Goal: Task Accomplishment & Management: Use online tool/utility

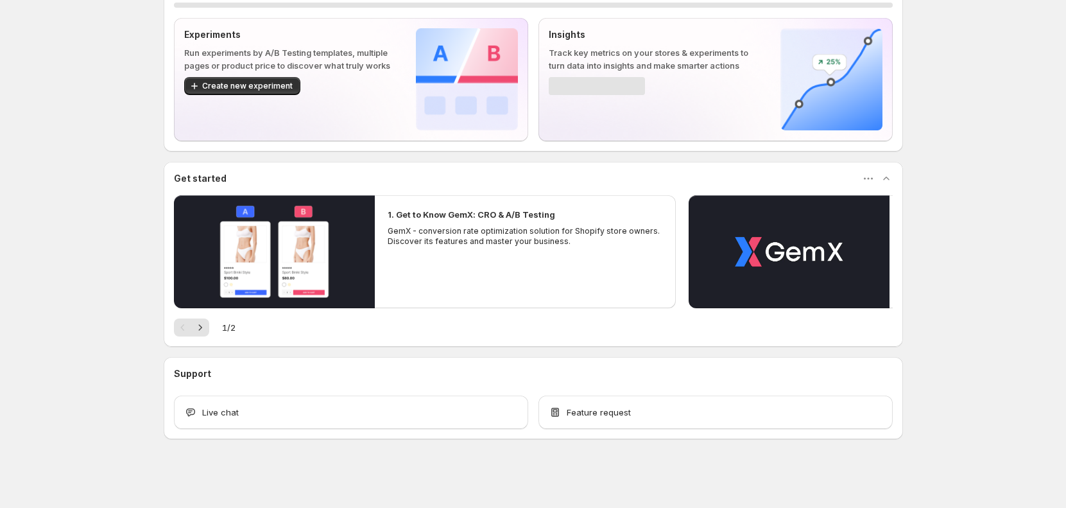
scroll to position [65, 0]
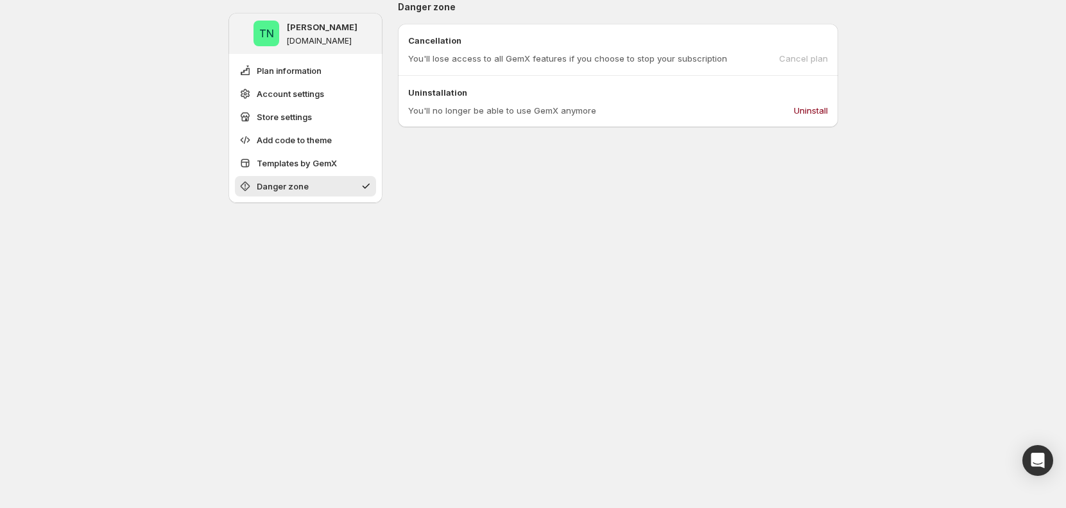
scroll to position [1002, 0]
click at [815, 116] on button "Uninstall" at bounding box center [810, 109] width 49 height 21
click at [800, 112] on span "Uninstall" at bounding box center [811, 109] width 34 height 13
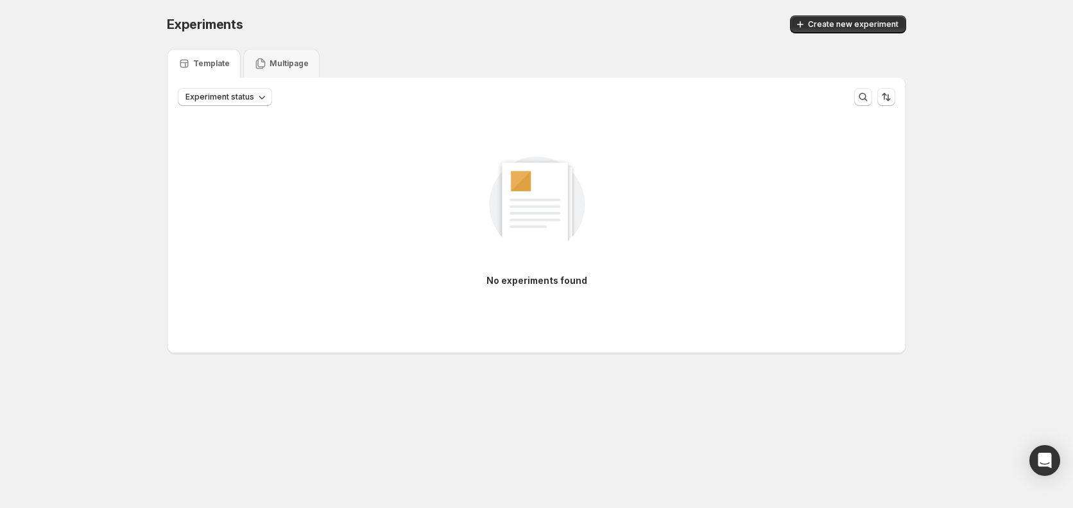
click at [287, 69] on div "Multipage" at bounding box center [281, 63] width 55 height 13
click at [212, 69] on div "Template" at bounding box center [204, 63] width 52 height 13
click at [829, 24] on span "Create new experiment" at bounding box center [853, 24] width 91 height 10
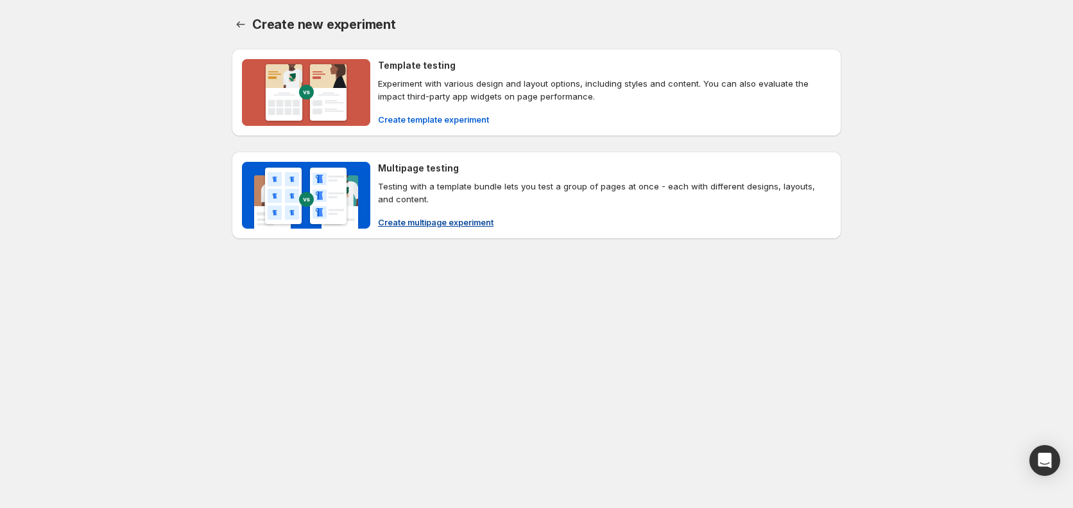
click at [411, 220] on span "Create multipage experiment" at bounding box center [436, 222] width 116 height 13
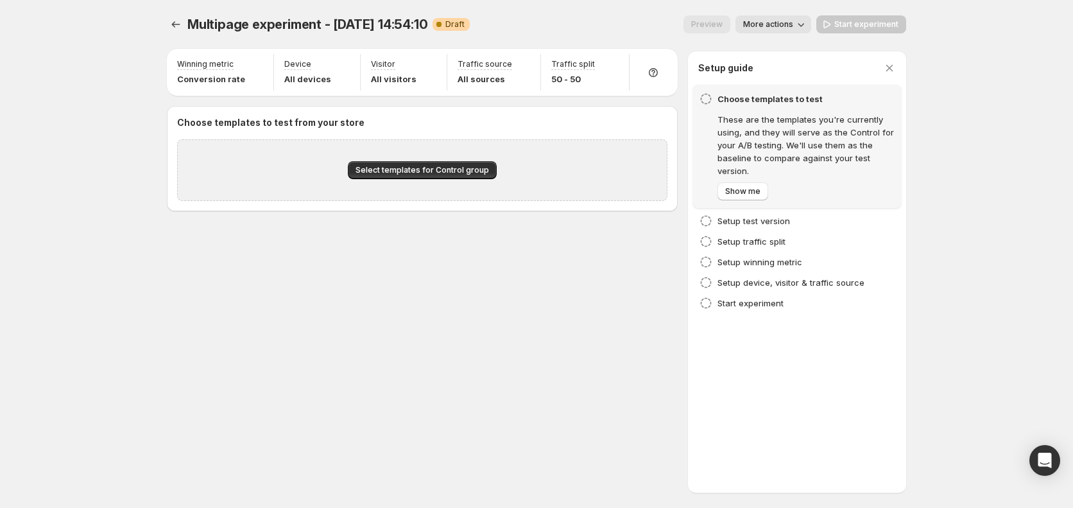
click at [187, 24] on span "Multipage experiment - Oct 15, 14:54:10" at bounding box center [307, 24] width 240 height 15
click at [169, 25] on icon "Experiments" at bounding box center [175, 24] width 13 height 13
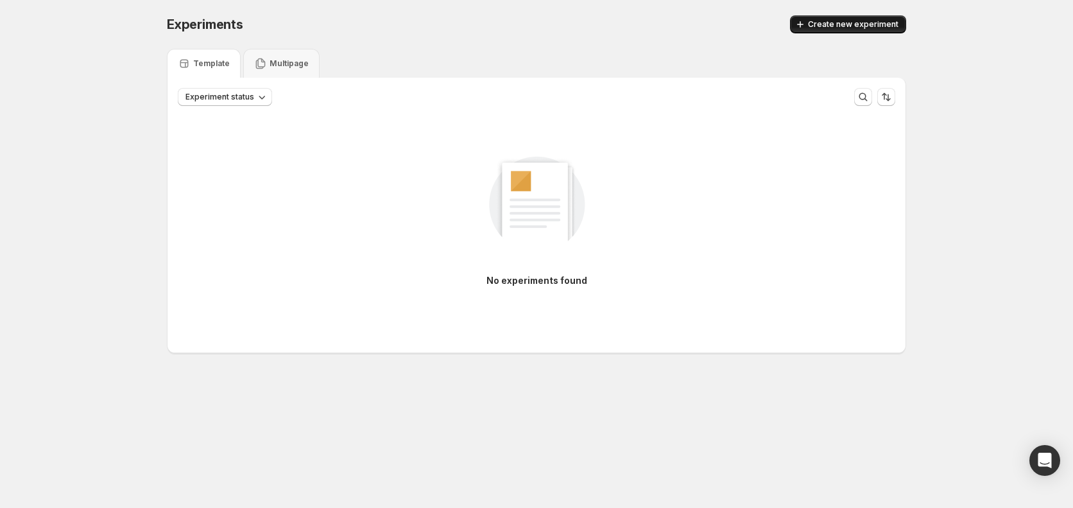
click at [854, 24] on span "Create new experiment" at bounding box center [853, 24] width 91 height 10
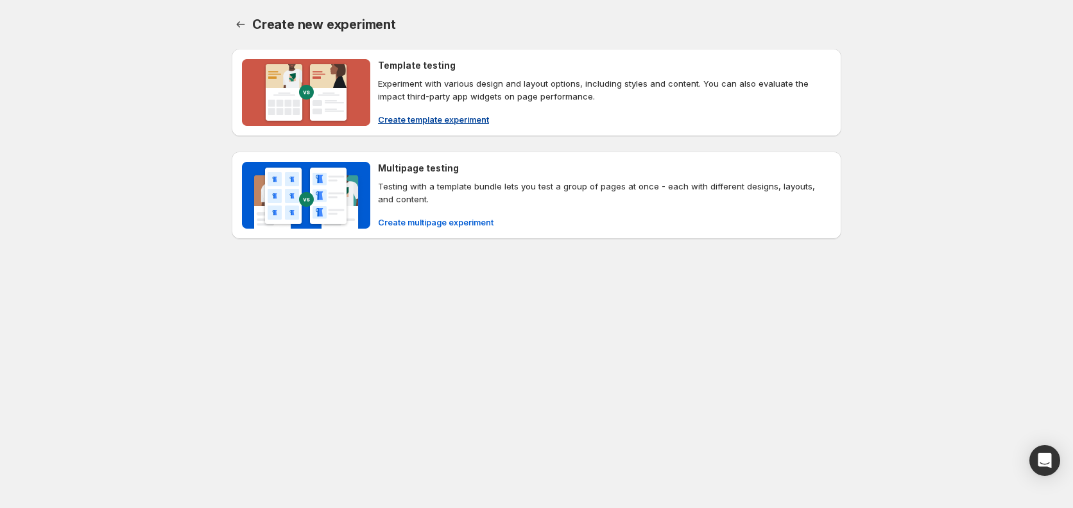
click at [447, 120] on span "Create template experiment" at bounding box center [433, 119] width 111 height 13
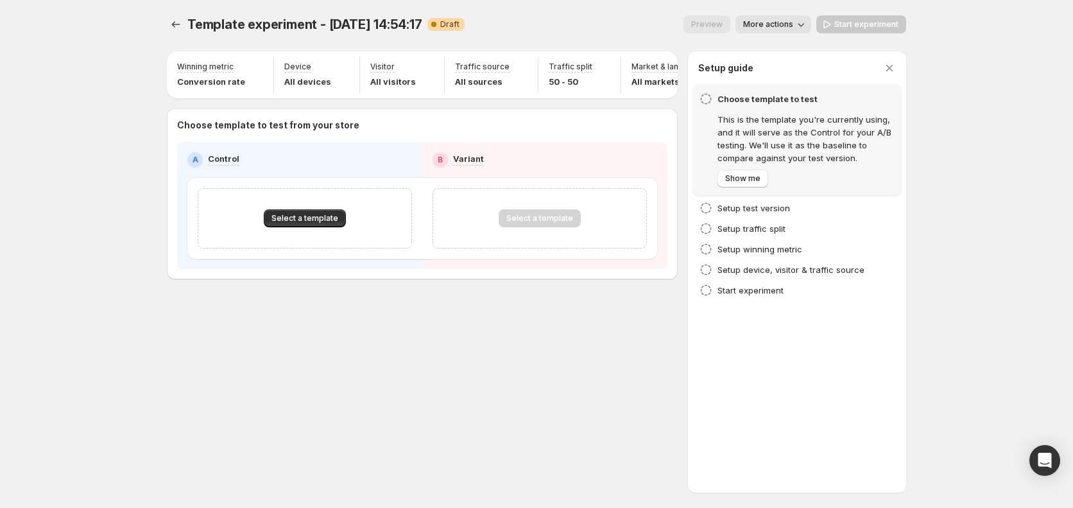
click at [311, 215] on div "Select a template" at bounding box center [305, 218] width 214 height 60
click at [315, 221] on span "Select a template" at bounding box center [305, 218] width 67 height 10
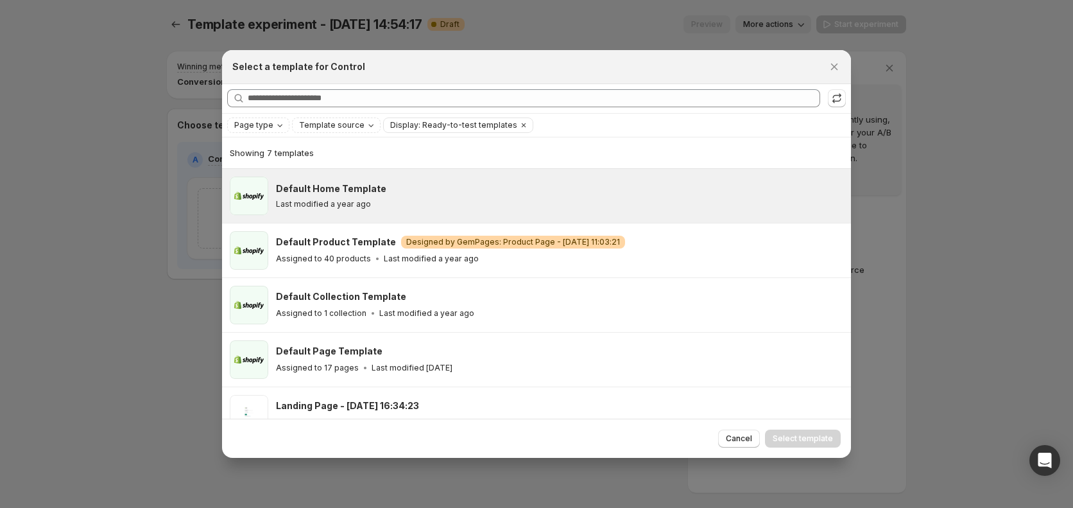
click at [323, 209] on div "Default Home Template Last modified a year ago" at bounding box center [559, 196] width 567 height 39
click at [792, 444] on button "Select template" at bounding box center [803, 438] width 76 height 18
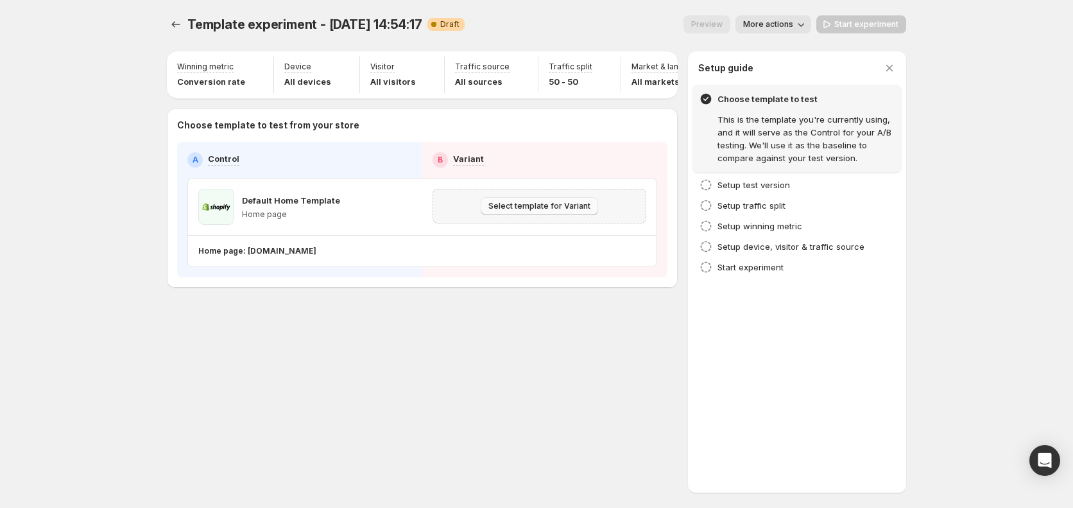
click at [528, 215] on button "Select template for Variant" at bounding box center [539, 206] width 117 height 18
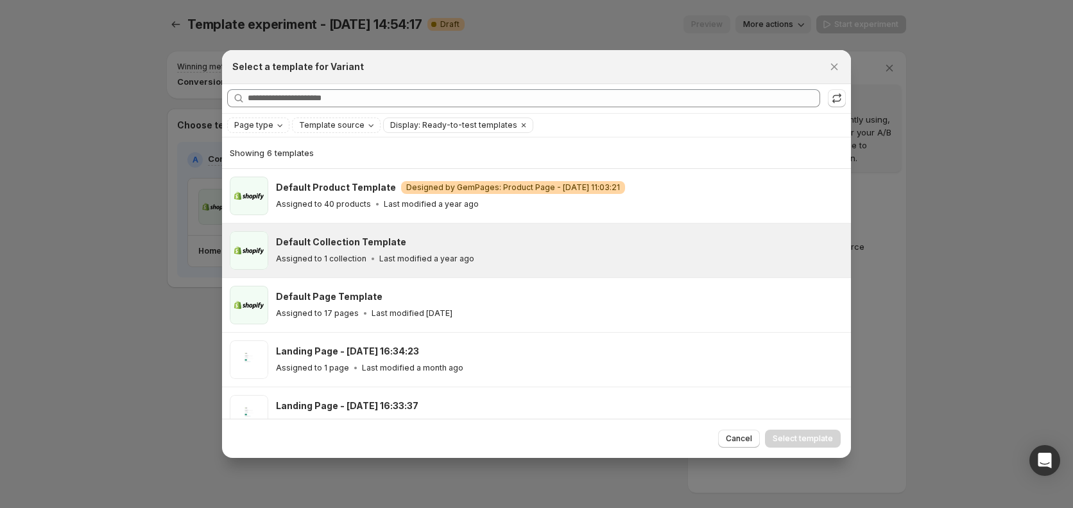
click at [463, 250] on div "Default Collection Template Assigned to 1 collection Last modified a year ago" at bounding box center [558, 251] width 564 height 30
click at [829, 435] on span "Select template" at bounding box center [803, 438] width 60 height 10
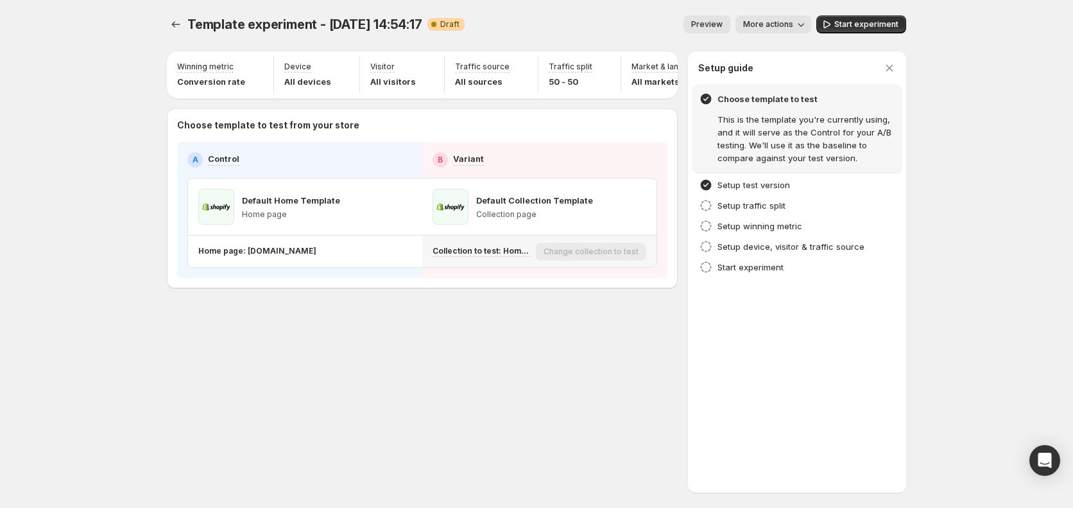
click at [583, 329] on div "Template experiment - Oct 15, 14:54:17. This page is ready Template experiment …" at bounding box center [536, 179] width 770 height 358
click at [865, 14] on div "Template experiment - Oct 15, 14:54:17. This page is ready Template experiment …" at bounding box center [536, 24] width 739 height 49
click at [865, 19] on button "Start experiment" at bounding box center [861, 24] width 90 height 18
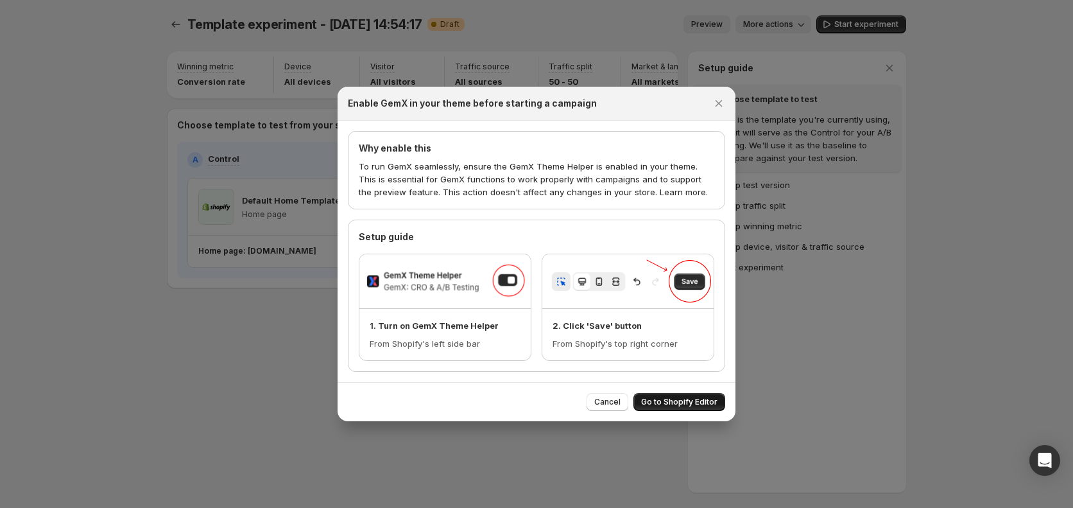
click at [668, 402] on span "Go to Shopify Editor" at bounding box center [679, 402] width 76 height 10
drag, startPoint x: 544, startPoint y: 178, endPoint x: 617, endPoint y: 193, distance: 74.6
click at [551, 184] on p "To run GemX seamlessly, ensure the GemX Theme Helper is enabled in your theme. …" at bounding box center [537, 179] width 356 height 39
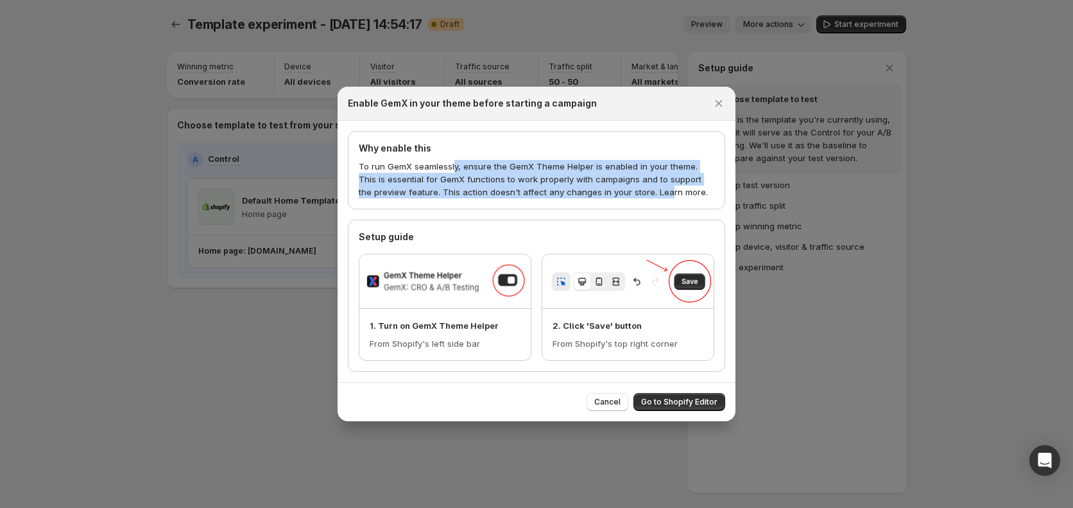
drag, startPoint x: 648, startPoint y: 190, endPoint x: 458, endPoint y: 175, distance: 190.0
click at [451, 172] on p "To run GemX seamlessly, ensure the GemX Theme Helper is enabled in your theme. …" at bounding box center [537, 179] width 356 height 39
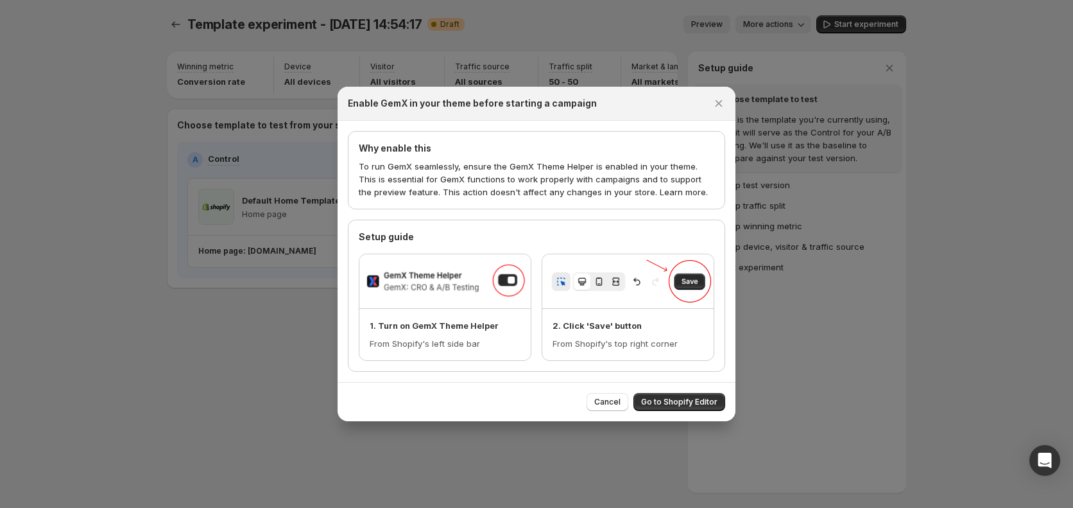
click at [673, 196] on p "To run GemX seamlessly, ensure the GemX Theme Helper is enabled in your theme. …" at bounding box center [537, 179] width 356 height 39
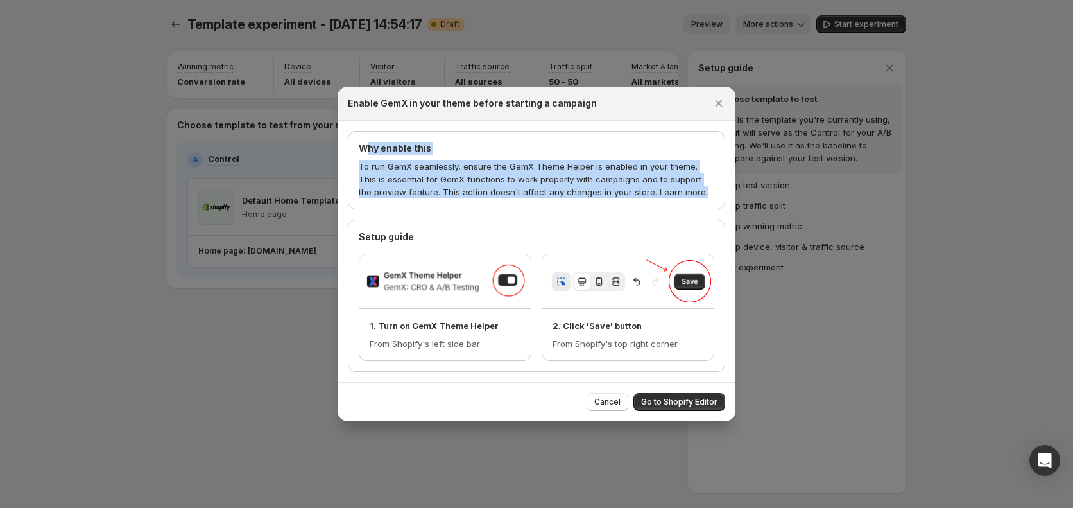
drag, startPoint x: 707, startPoint y: 187, endPoint x: 365, endPoint y: 150, distance: 343.5
click at [365, 150] on div "Why enable this To run GemX seamlessly, ensure the GemX Theme Helper is enabled…" at bounding box center [537, 170] width 356 height 56
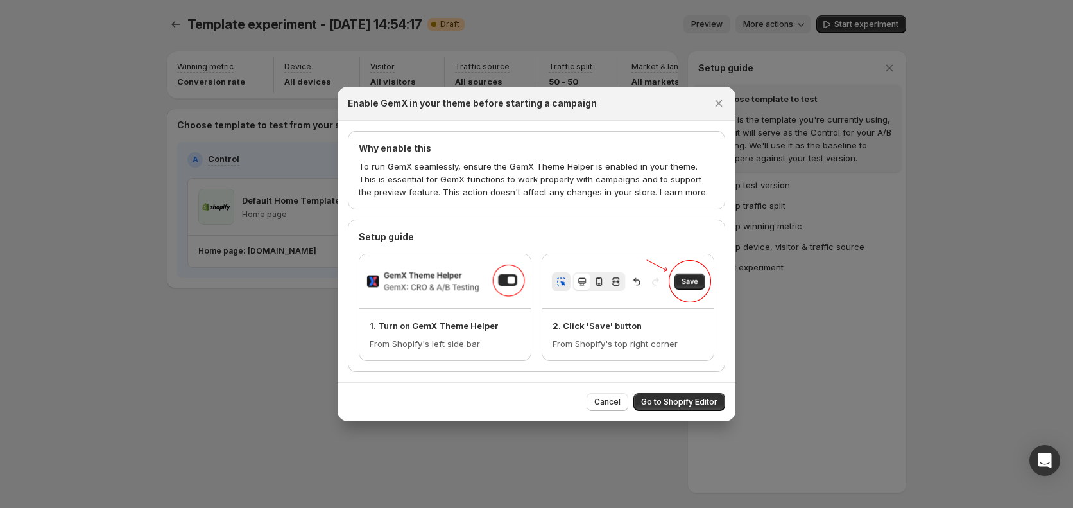
click at [462, 169] on p "To run GemX seamlessly, ensure the GemX Theme Helper is enabled in your theme. …" at bounding box center [537, 179] width 356 height 39
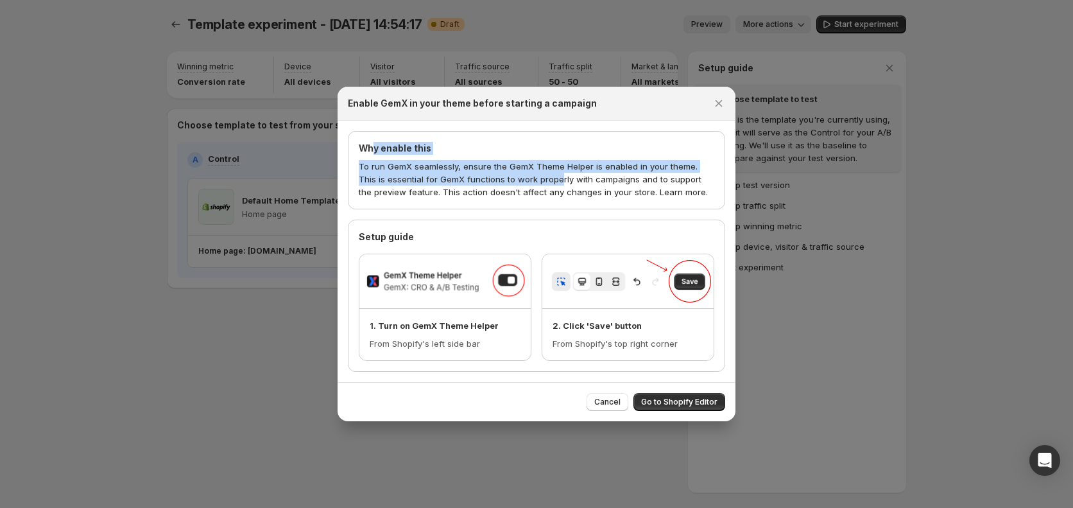
drag, startPoint x: 381, startPoint y: 154, endPoint x: 591, endPoint y: 200, distance: 214.9
click at [549, 187] on div "Why enable this To run GemX seamlessly, ensure the GemX Theme Helper is enabled…" at bounding box center [537, 170] width 356 height 56
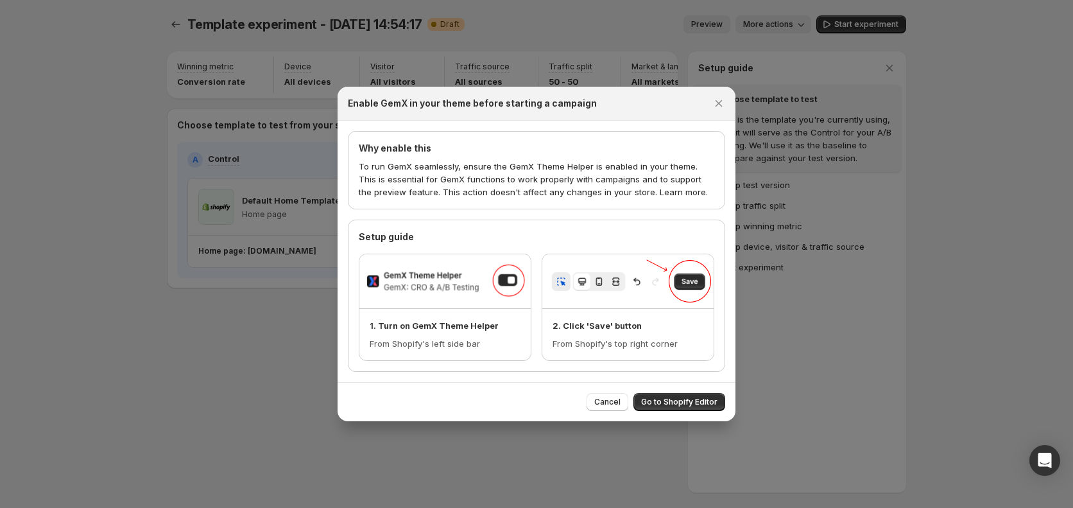
click at [619, 203] on div "Why enable this To run GemX seamlessly, ensure the GemX Theme Helper is enabled…" at bounding box center [536, 170] width 377 height 78
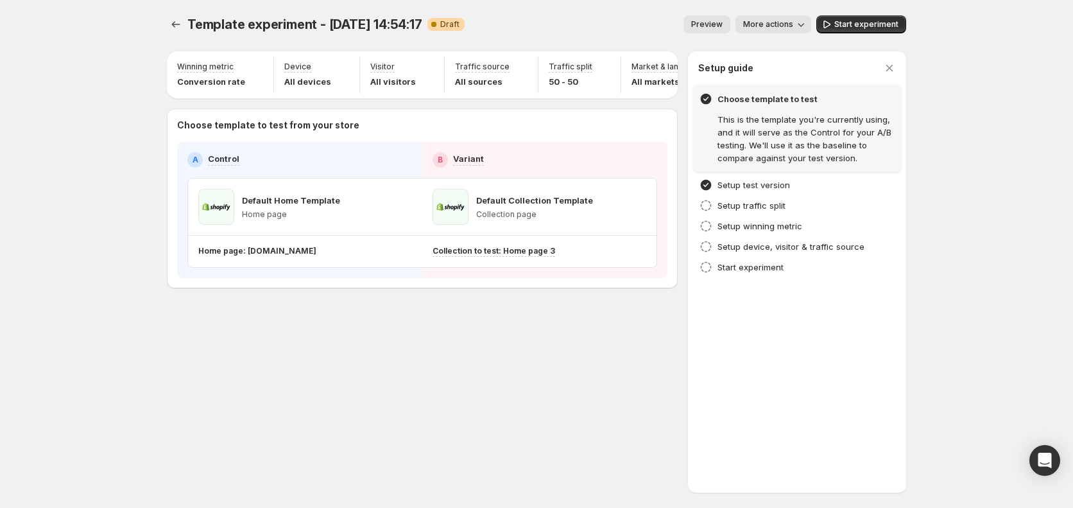
drag, startPoint x: 476, startPoint y: 386, endPoint x: 614, endPoint y: 237, distance: 203.0
click at [484, 377] on div "Template experiment - Oct 15, 14:54:17. This page is ready Template experiment …" at bounding box center [536, 254] width 770 height 508
click at [861, 21] on span "Start experiment" at bounding box center [866, 24] width 64 height 10
click at [942, 197] on div "Template experiment - Oct 15, 14:54:17. This page is ready Template experiment …" at bounding box center [536, 254] width 1073 height 508
click at [372, 379] on div "Template experiment - Oct 15, 14:54:17. This page is ready Template experiment …" at bounding box center [536, 254] width 770 height 508
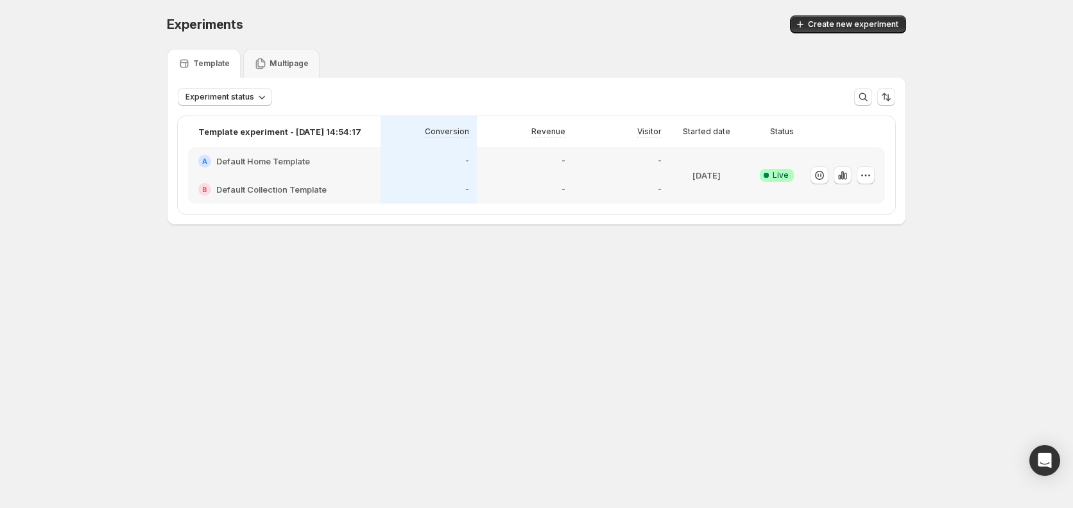
click at [395, 404] on body "Experiments. This page is ready Experiments Create new experiment Template Mult…" at bounding box center [536, 254] width 1073 height 508
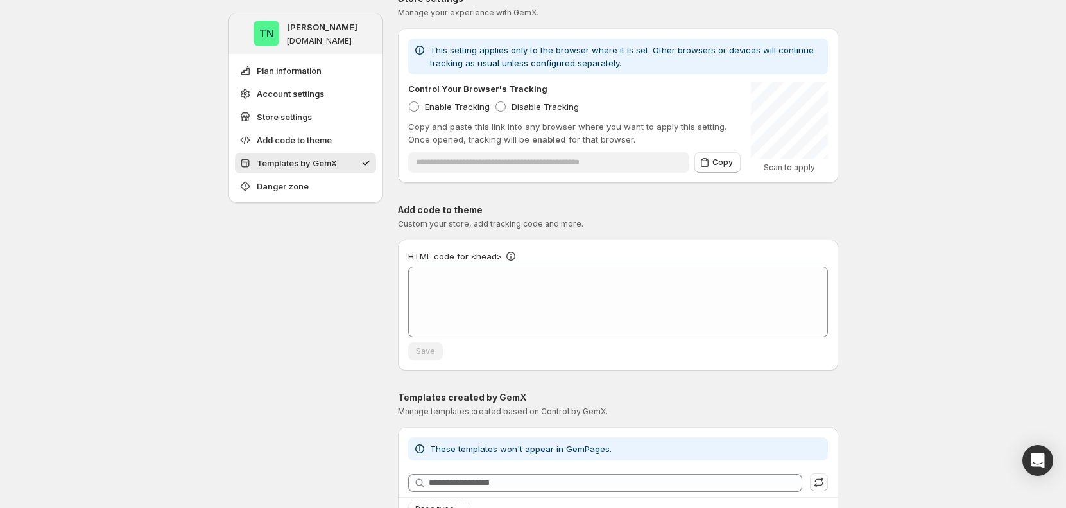
scroll to position [816, 0]
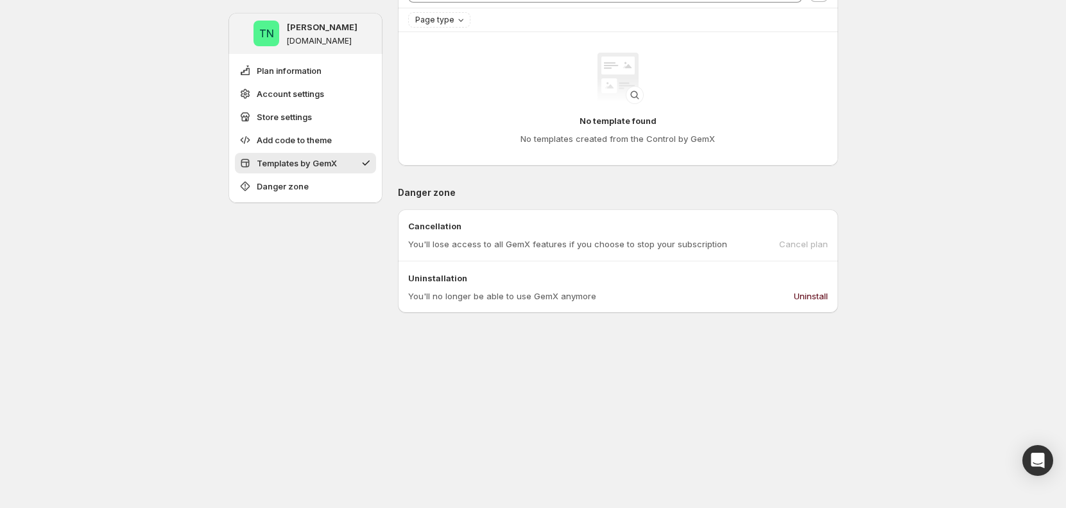
click at [827, 289] on span "Uninstall" at bounding box center [811, 295] width 34 height 13
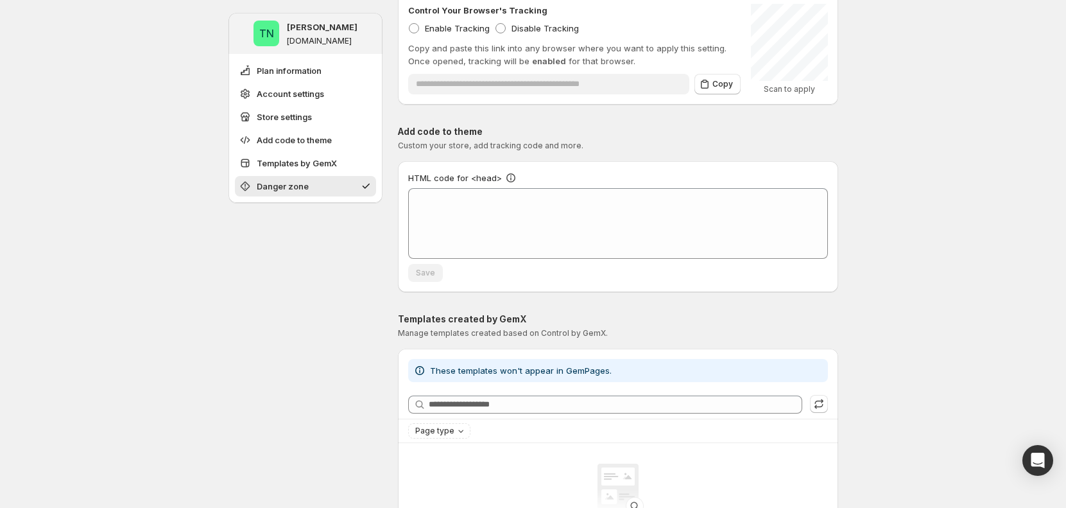
scroll to position [1002, 0]
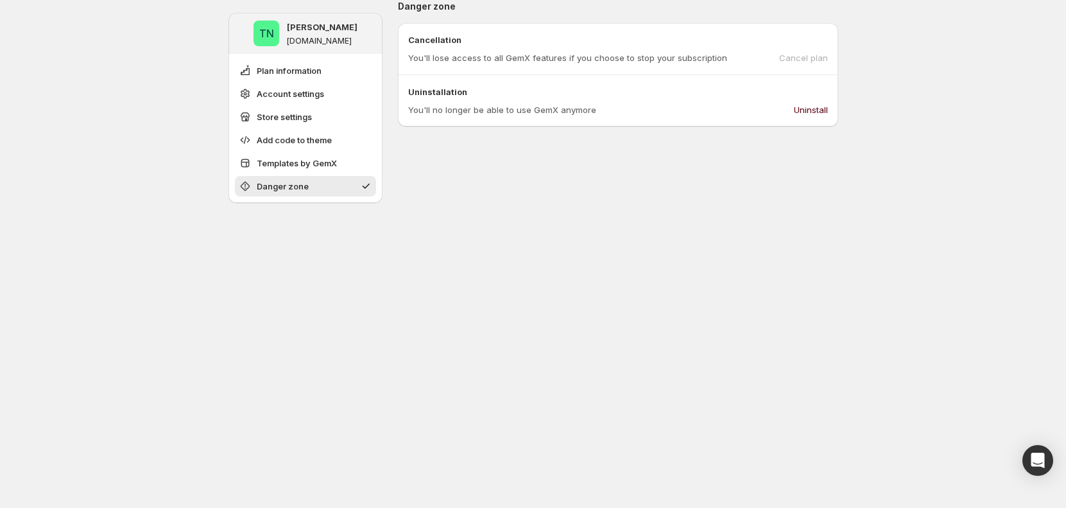
click at [808, 105] on span "Uninstall" at bounding box center [811, 109] width 34 height 13
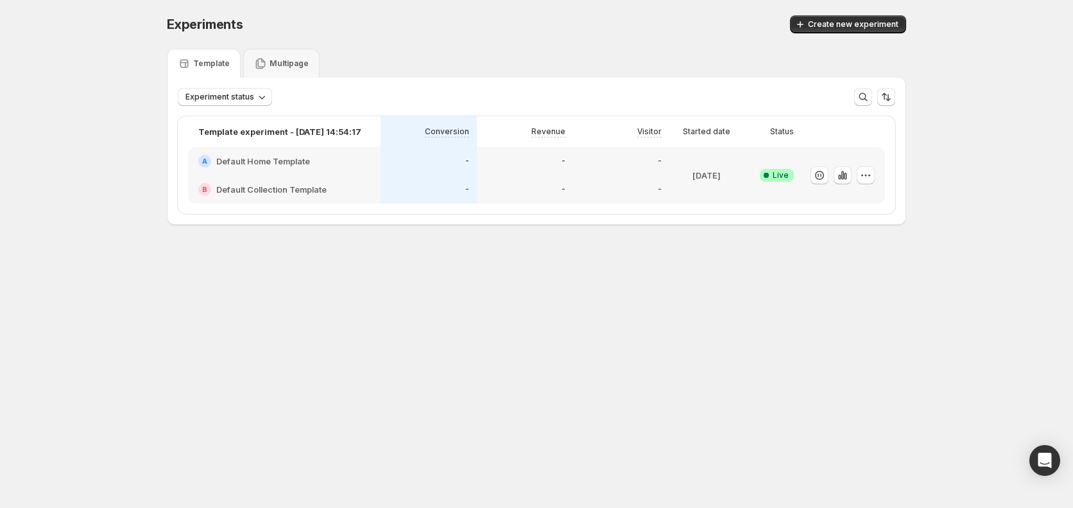
click at [410, 358] on body "Experiments. This page is ready Experiments Create new experiment Template Mult…" at bounding box center [536, 254] width 1073 height 508
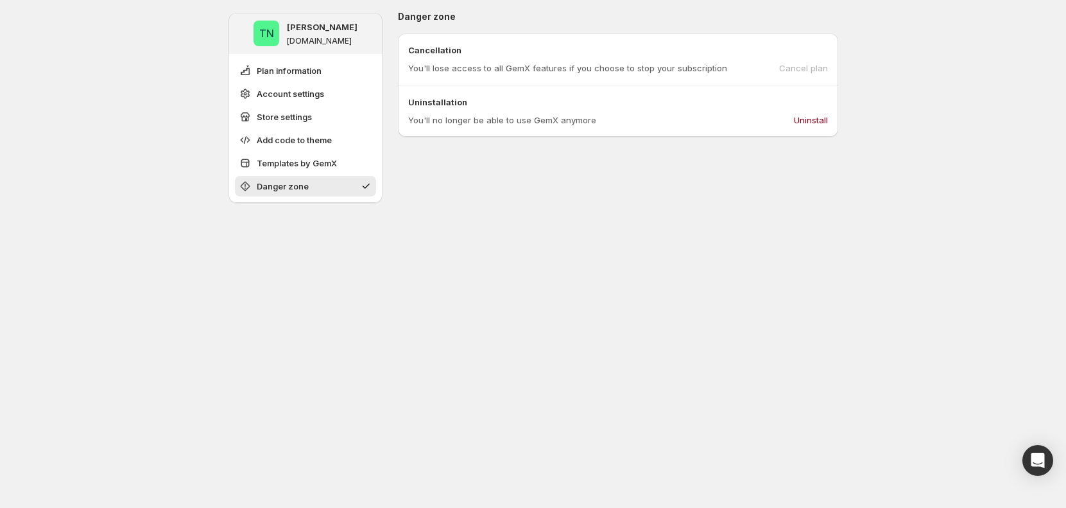
scroll to position [1002, 0]
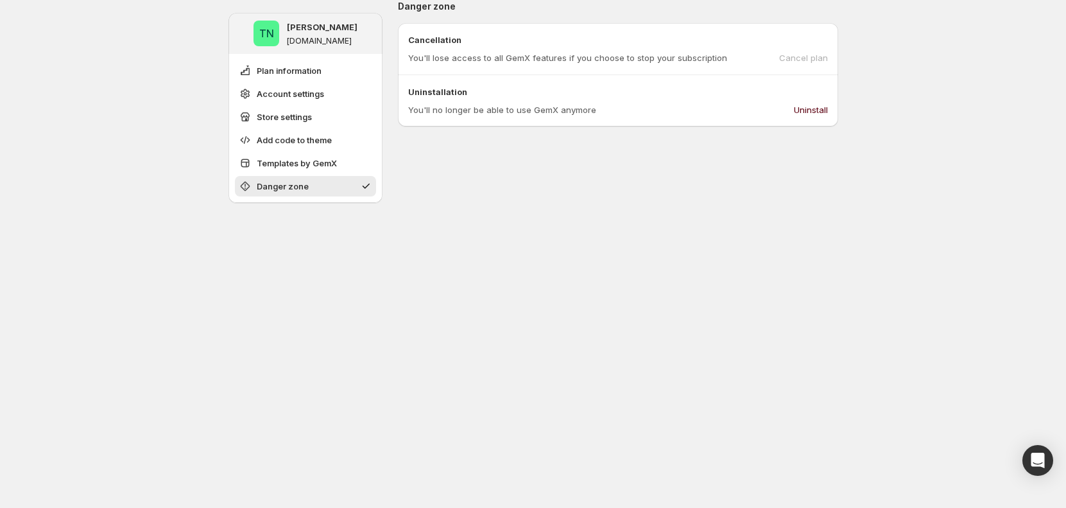
click at [814, 114] on span "Uninstall" at bounding box center [811, 109] width 34 height 13
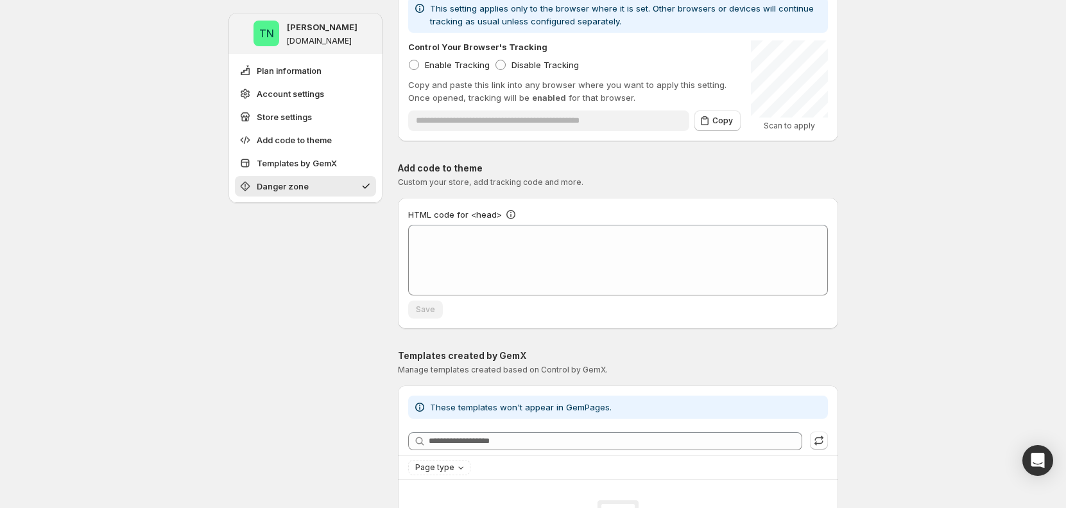
scroll to position [1002, 0]
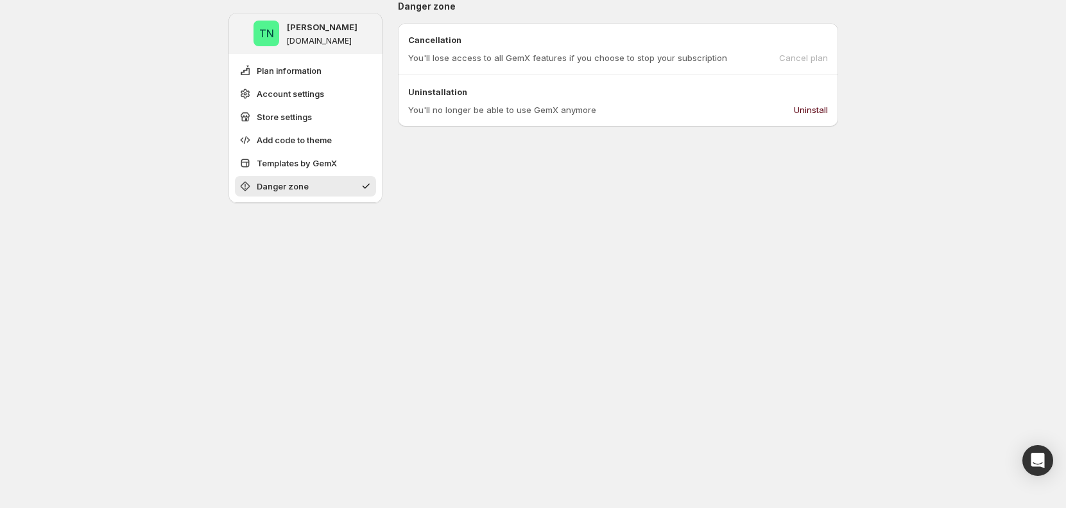
click at [813, 113] on span "Uninstall" at bounding box center [811, 109] width 34 height 13
click at [835, 110] on button "Uninstall" at bounding box center [810, 109] width 49 height 21
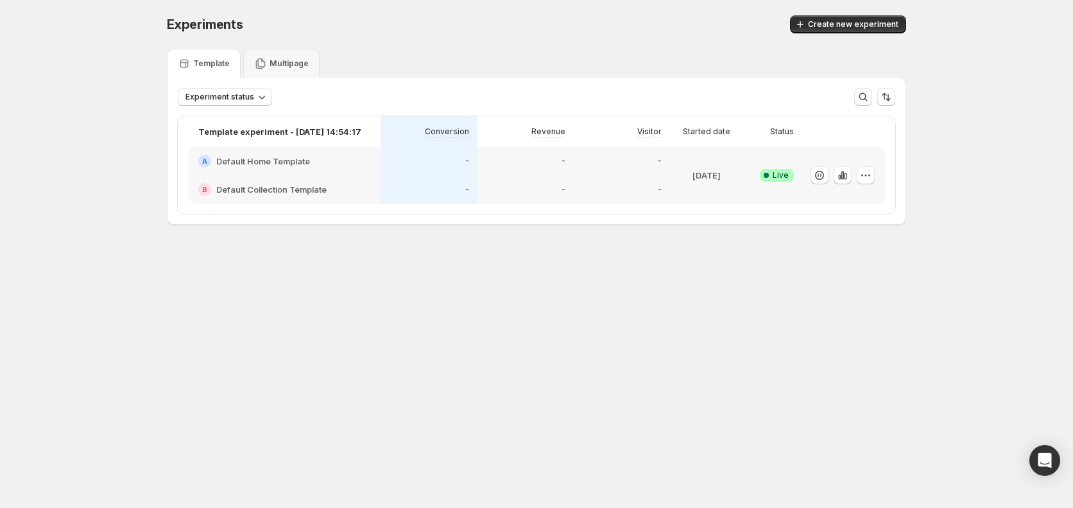
click at [288, 281] on div "Experiments. This page is ready Experiments Create new experiment Template Mult…" at bounding box center [536, 147] width 770 height 294
click at [238, 169] on div "A Default Home Template" at bounding box center [284, 161] width 193 height 28
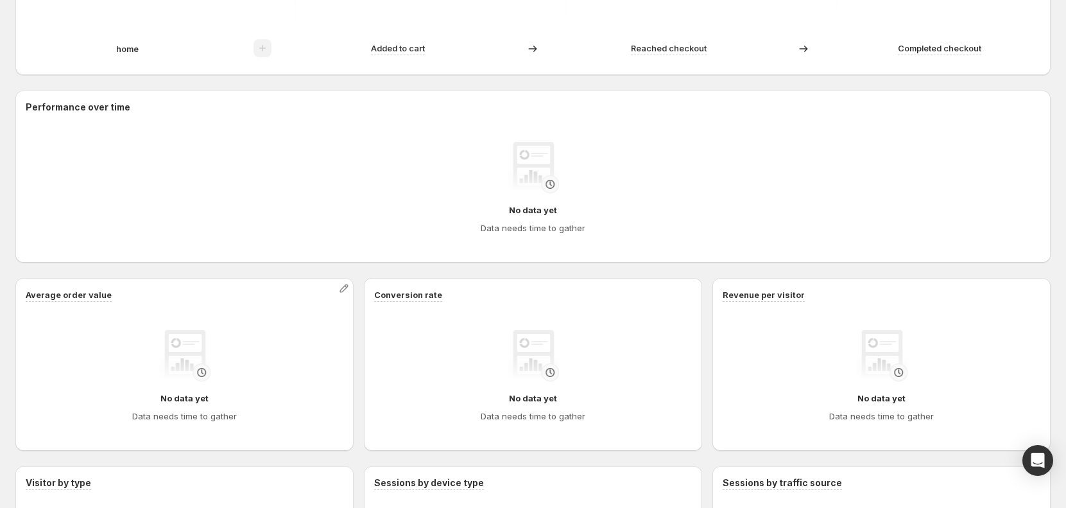
scroll to position [22, 0]
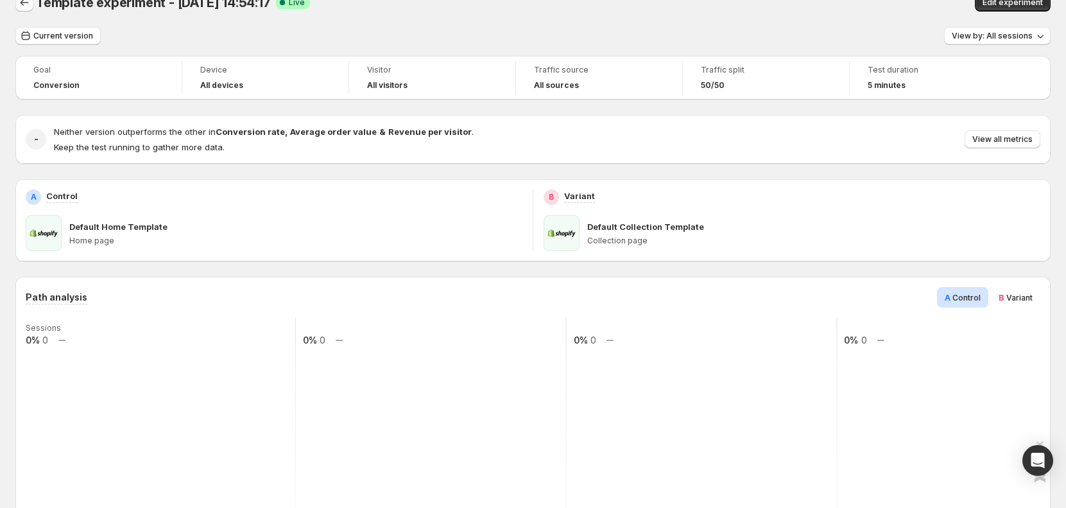
click at [25, 1] on icon "Back" at bounding box center [24, 2] width 13 height 13
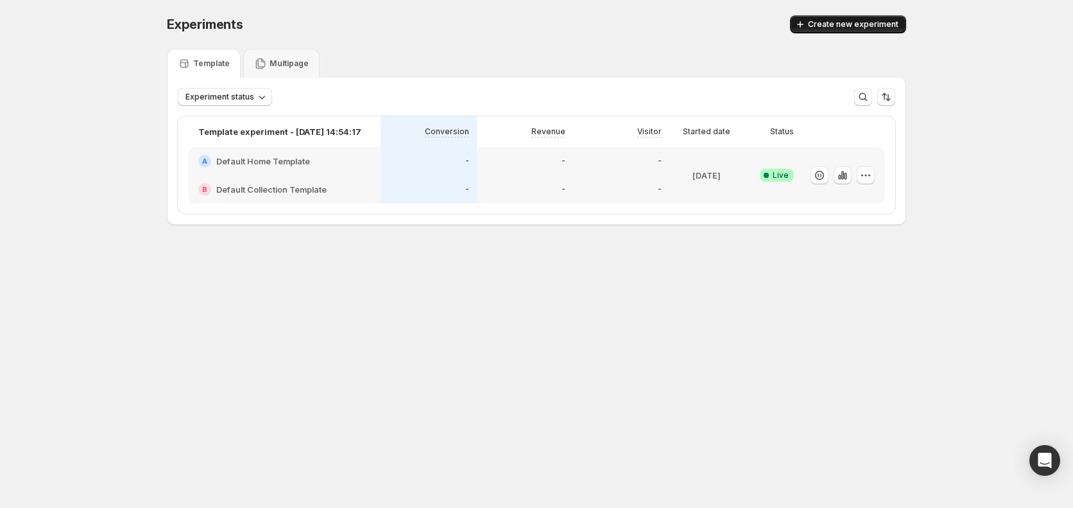
click at [854, 27] on span "Create new experiment" at bounding box center [853, 24] width 91 height 10
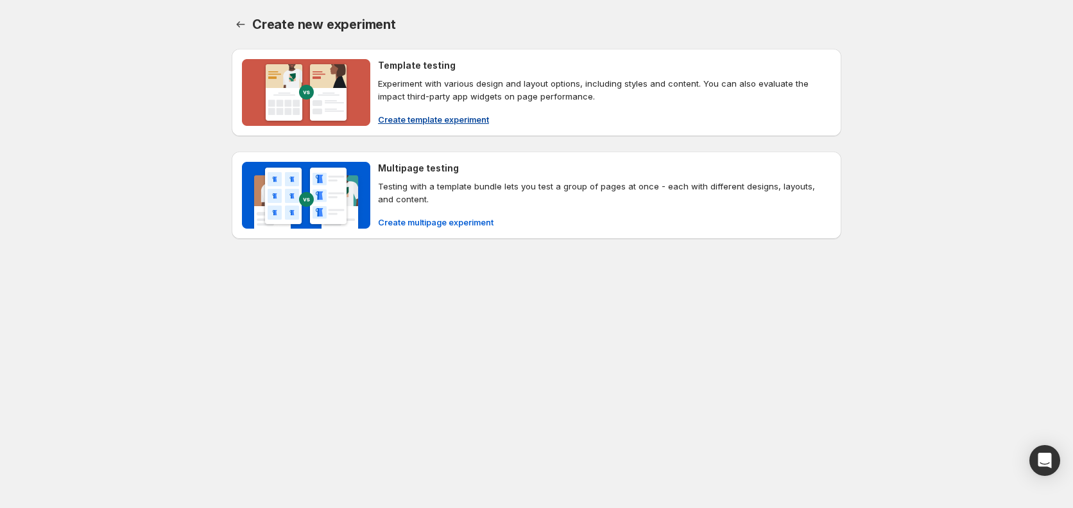
click at [446, 110] on button "Create template experiment" at bounding box center [433, 119] width 126 height 21
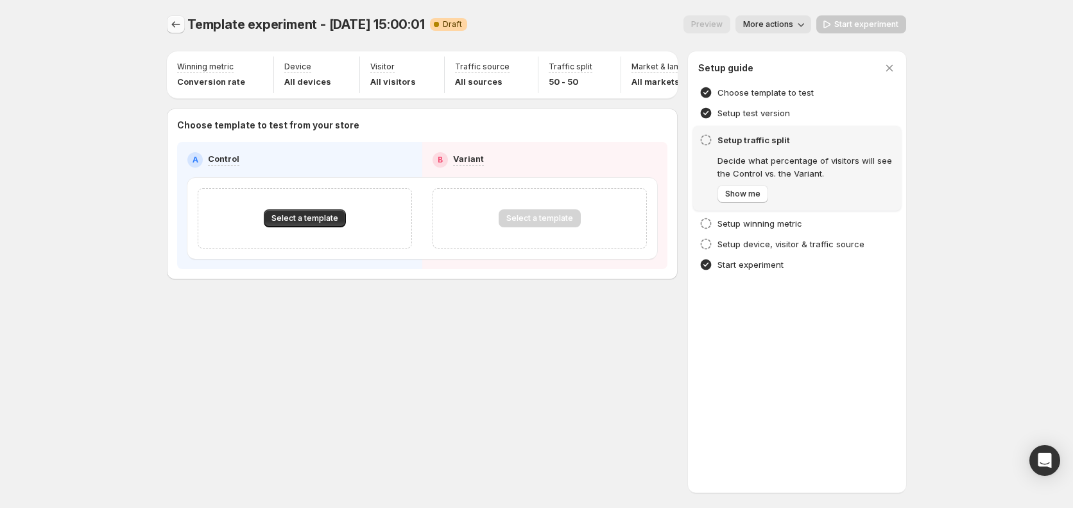
click at [175, 26] on icon "Experiments" at bounding box center [175, 24] width 13 height 13
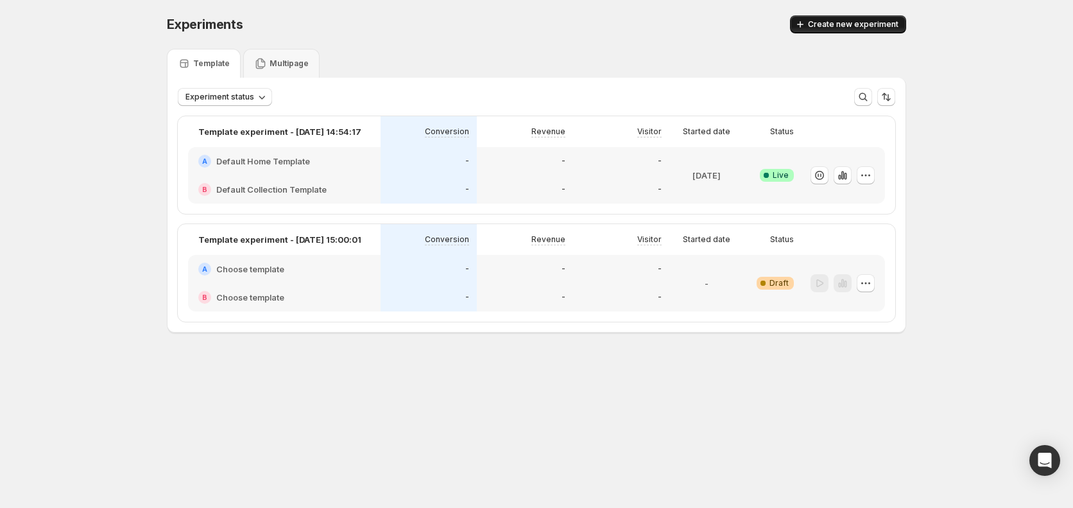
click at [822, 31] on button "Create new experiment" at bounding box center [848, 24] width 116 height 18
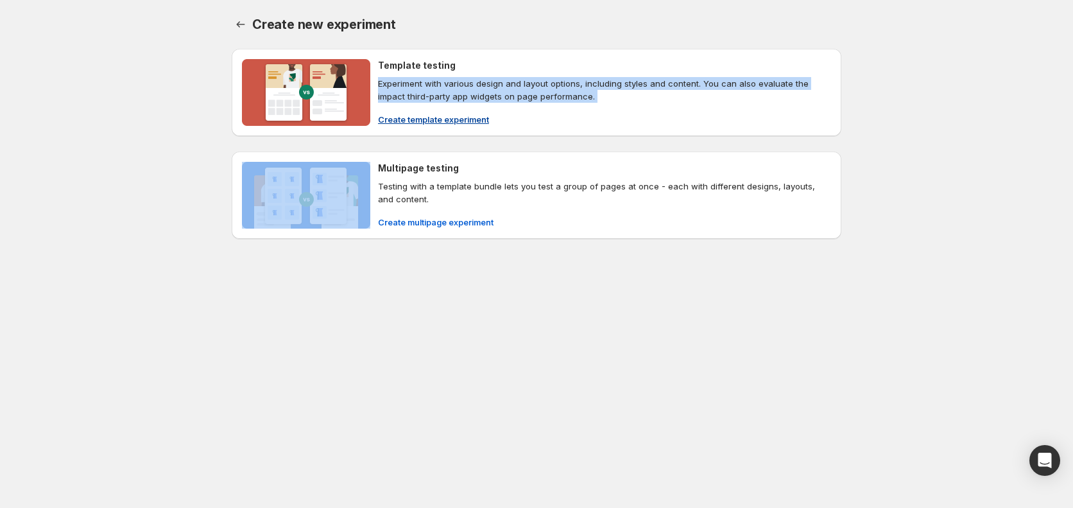
drag, startPoint x: 404, startPoint y: 78, endPoint x: 547, endPoint y: 107, distance: 146.2
click at [544, 107] on div "Template testing Experiment with various design and layout options, including s…" at bounding box center [604, 92] width 453 height 67
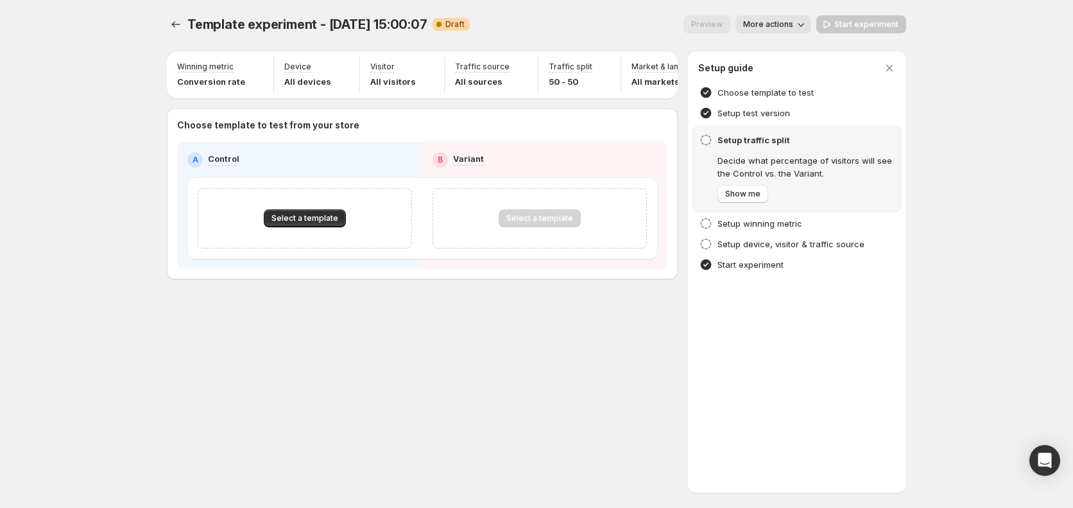
click at [355, 215] on div "Select a template" at bounding box center [305, 218] width 214 height 60
click at [319, 227] on button "Select a template" at bounding box center [305, 218] width 82 height 18
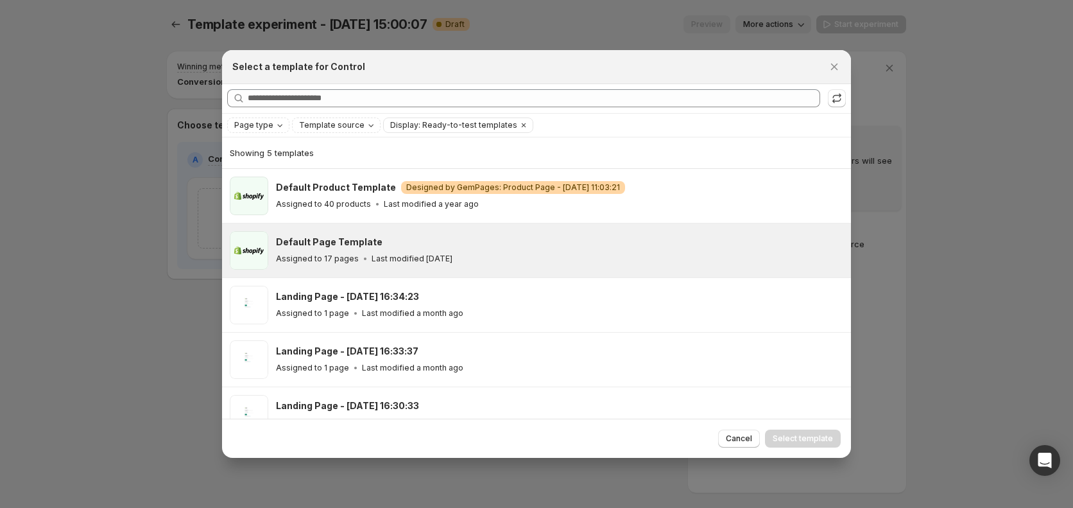
scroll to position [22, 0]
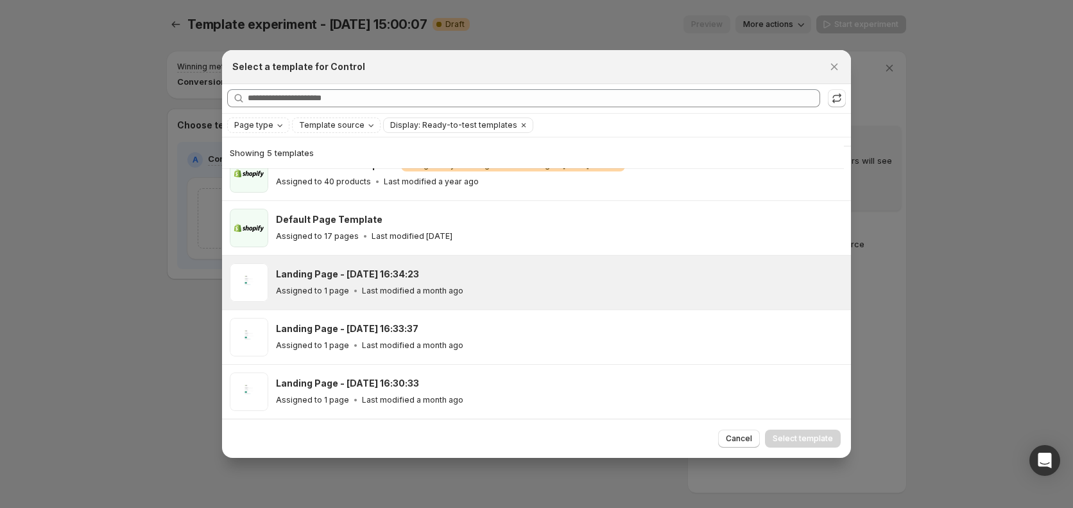
click at [375, 268] on h3 "Landing Page - May 9, 16:34:23" at bounding box center [347, 274] width 143 height 13
click at [820, 440] on span "Select template" at bounding box center [803, 438] width 60 height 10
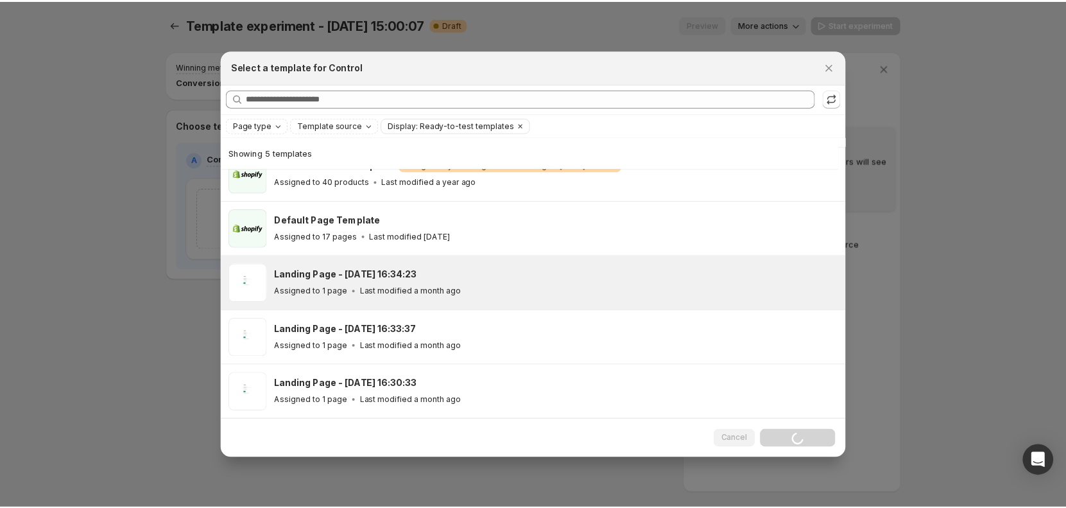
scroll to position [0, 0]
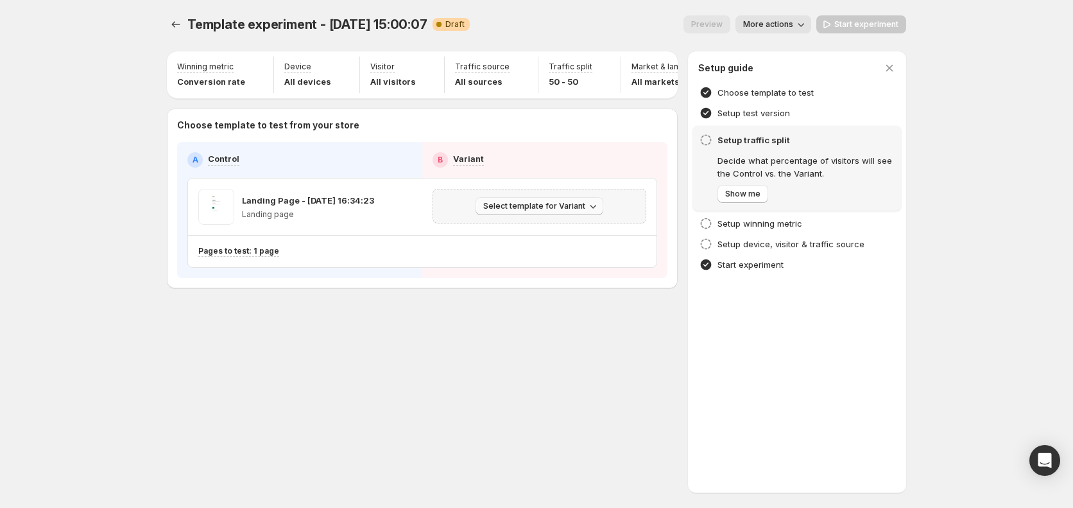
click at [538, 211] on span "Select template for Variant" at bounding box center [534, 206] width 102 height 10
click at [541, 243] on span "Select an existing template" at bounding box center [530, 240] width 108 height 10
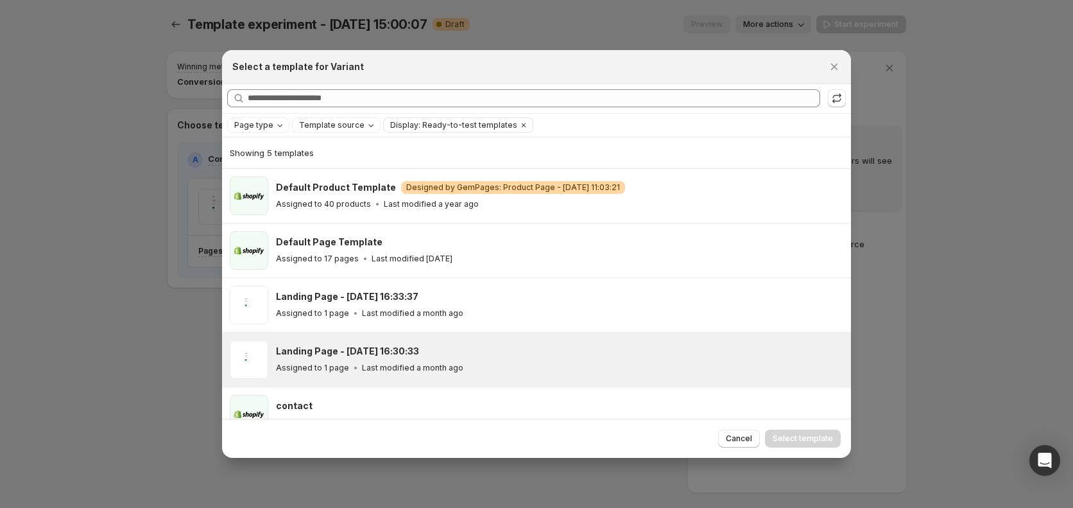
click at [425, 338] on div "Landing Page - Apr 24, 16:30:33 Assigned to 1 page Last modified a month ago" at bounding box center [536, 359] width 629 height 54
click at [800, 436] on span "Select template" at bounding box center [803, 438] width 60 height 10
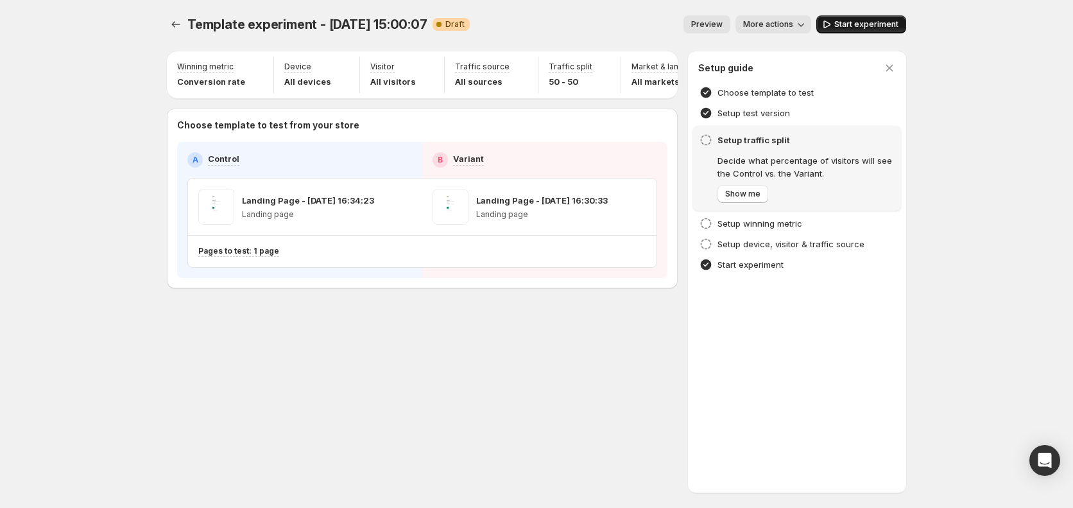
click at [893, 31] on button "Start experiment" at bounding box center [861, 24] width 90 height 18
drag, startPoint x: 212, startPoint y: 397, endPoint x: 74, endPoint y: 395, distance: 138.7
click at [211, 397] on div "Template experiment - Oct 15, 15:00:07. This page is ready Template experiment …" at bounding box center [536, 254] width 770 height 508
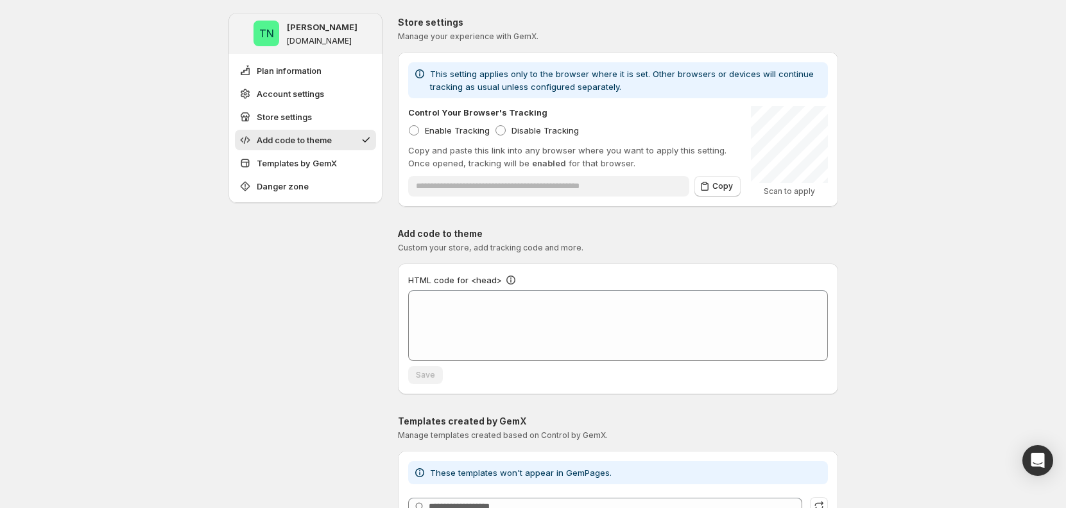
scroll to position [601, 0]
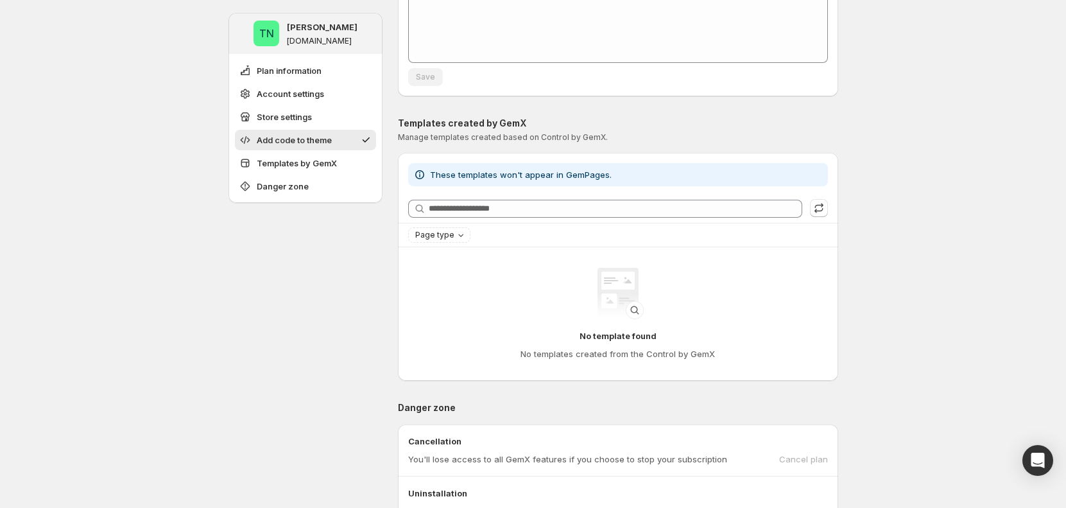
click at [931, 347] on div "**********" at bounding box center [533, 154] width 1066 height 1510
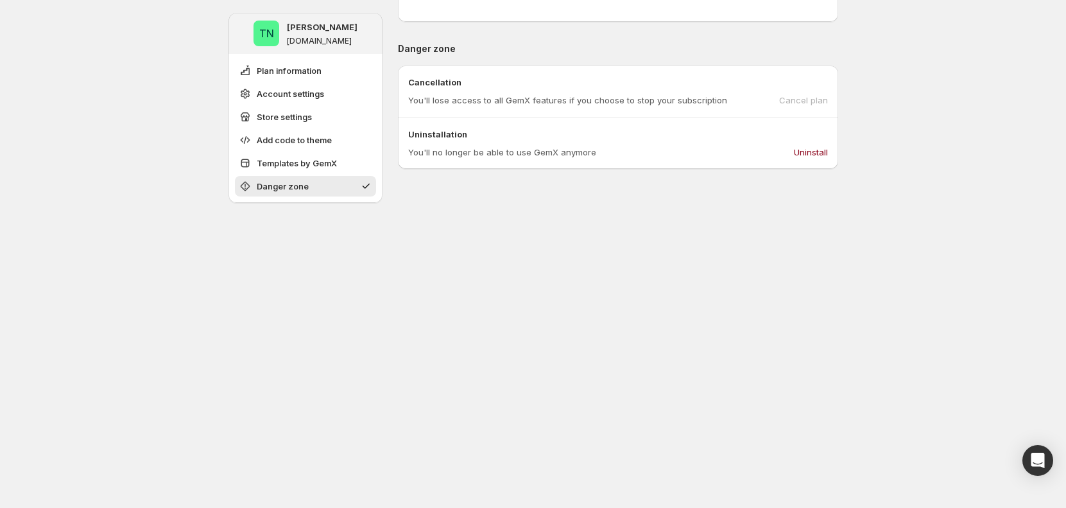
scroll to position [1002, 0]
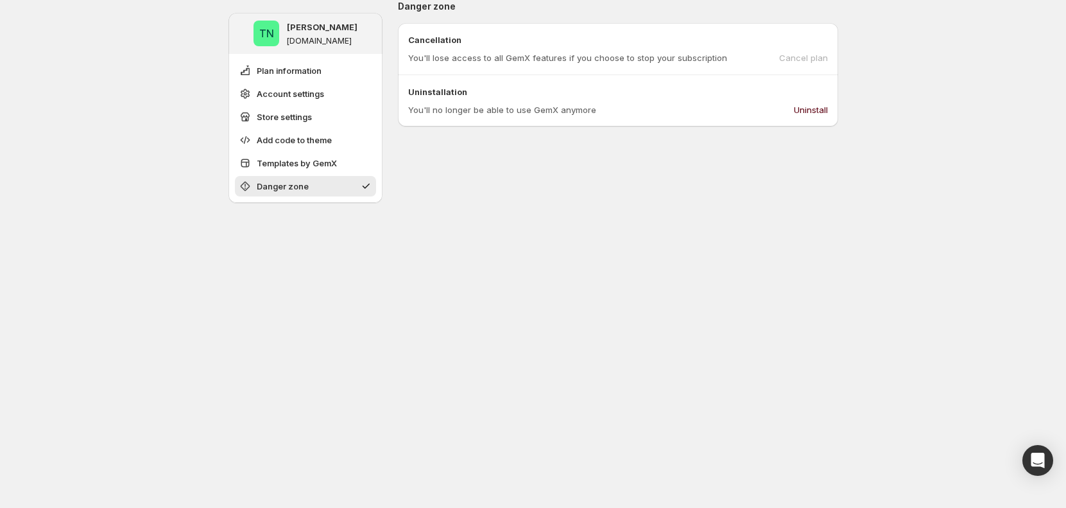
click at [813, 107] on span "Uninstall" at bounding box center [811, 109] width 34 height 13
click at [831, 119] on button "Uninstall" at bounding box center [810, 109] width 49 height 21
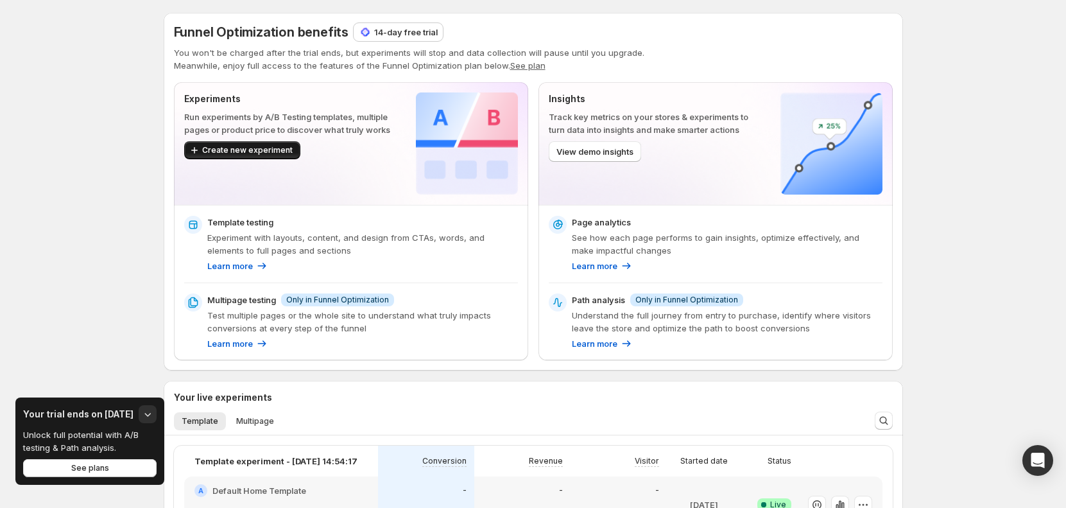
click at [254, 149] on span "Create new experiment" at bounding box center [247, 150] width 91 height 10
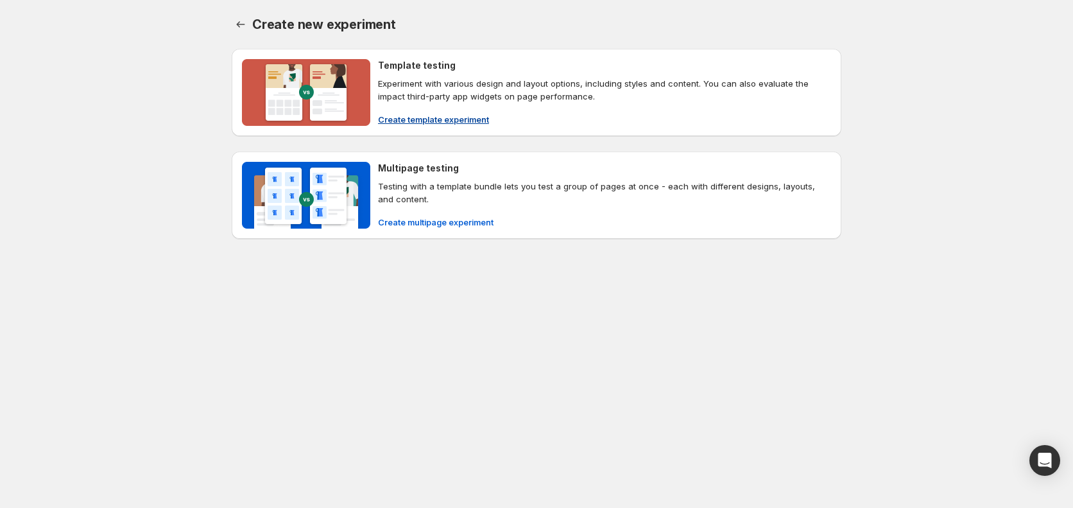
click at [433, 121] on span "Create template experiment" at bounding box center [433, 119] width 111 height 13
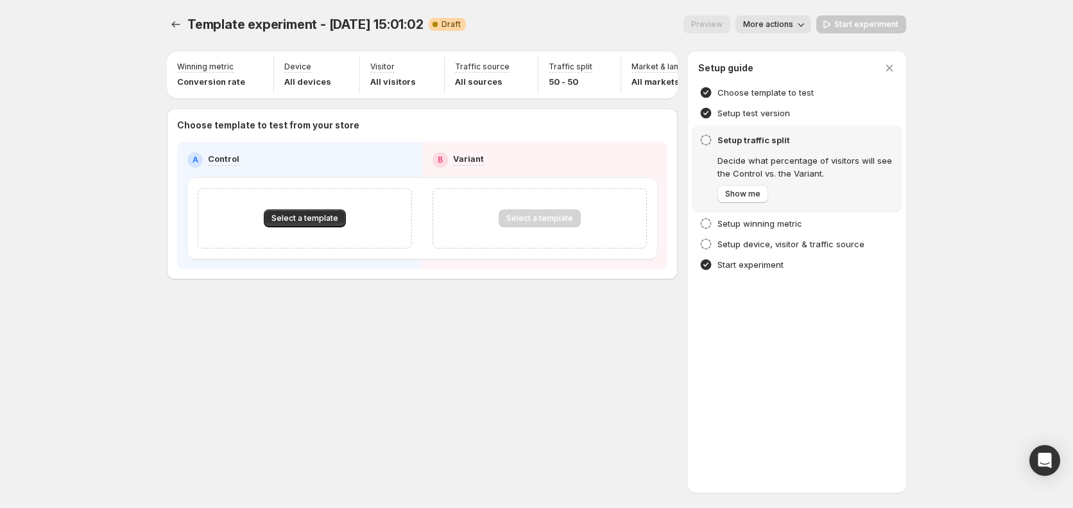
click at [575, 356] on div "Template experiment - Oct 15, 15:01:02. This page is ready Template experiment …" at bounding box center [536, 254] width 770 height 508
click at [933, 180] on div "Template experiment - Oct 15, 15:01:02. This page is ready Template experiment …" at bounding box center [536, 254] width 1073 height 508
click at [888, 62] on icon "button" at bounding box center [889, 68] width 13 height 13
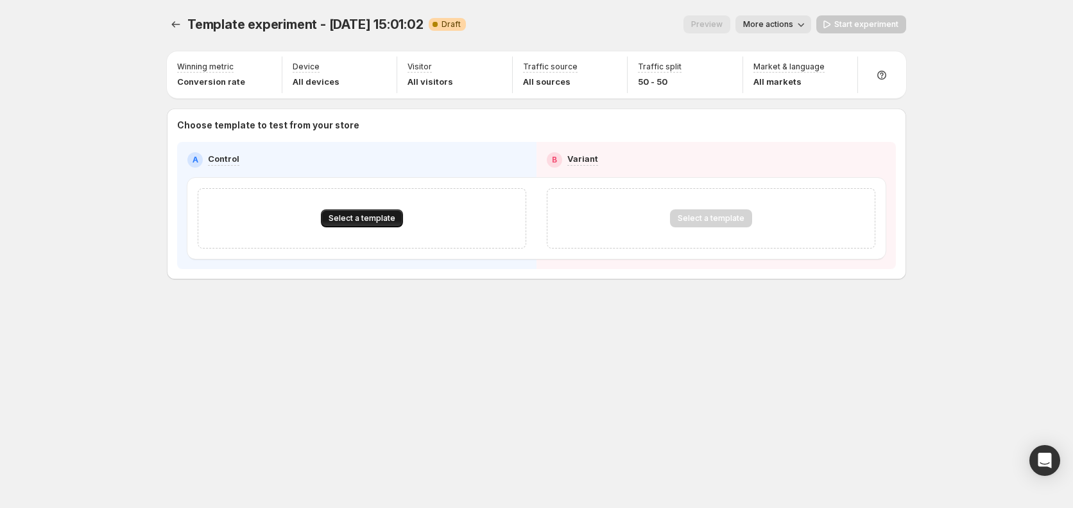
click at [370, 222] on span "Select a template" at bounding box center [362, 218] width 67 height 10
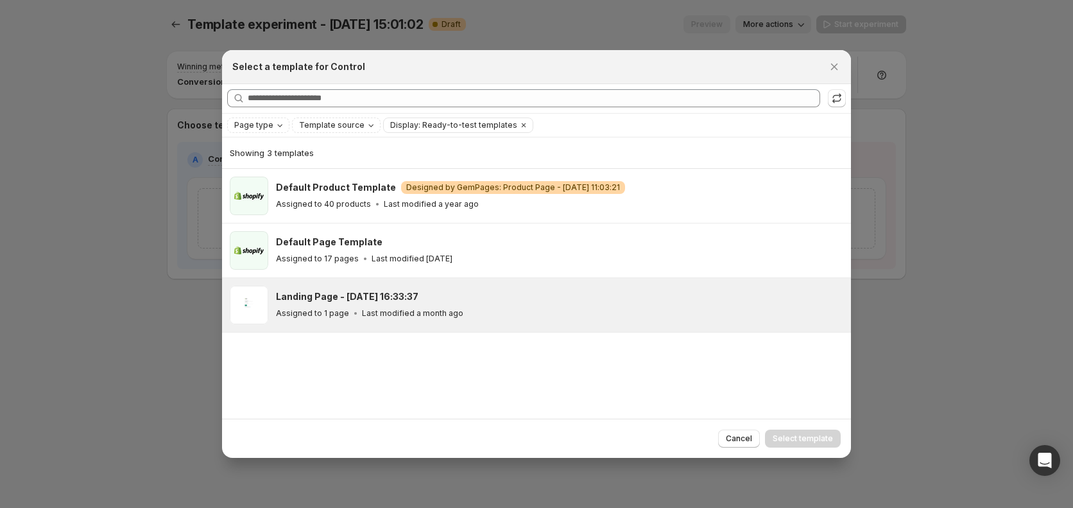
click at [329, 307] on div "Assigned to 1 page Last modified a month ago" at bounding box center [558, 313] width 564 height 13
click at [795, 442] on span "Select template" at bounding box center [803, 438] width 60 height 10
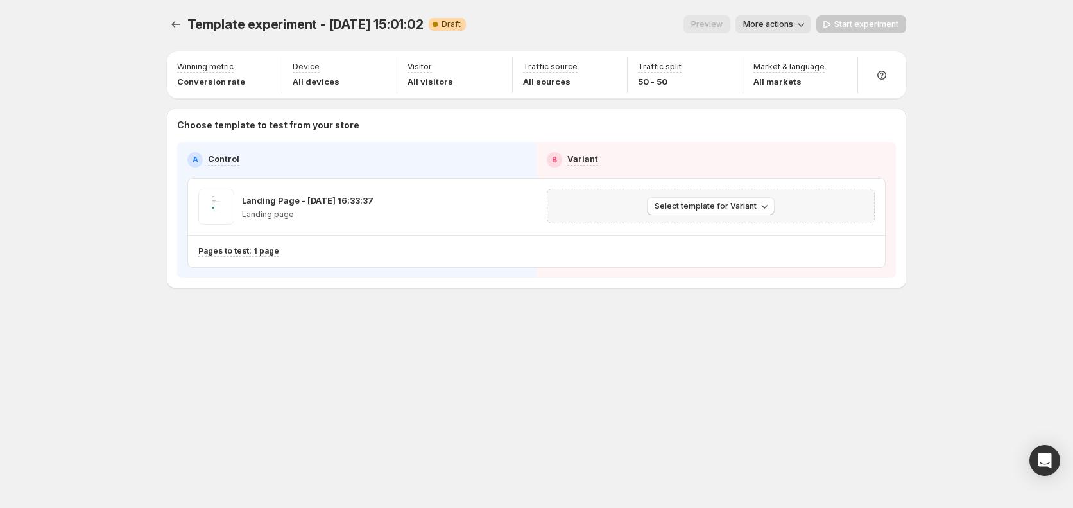
click at [716, 220] on div "Select template for Variant" at bounding box center [711, 206] width 328 height 35
click at [713, 205] on span "Select template for Variant" at bounding box center [706, 206] width 102 height 10
click at [691, 255] on span "Create Variant based on Control" at bounding box center [713, 255] width 131 height 10
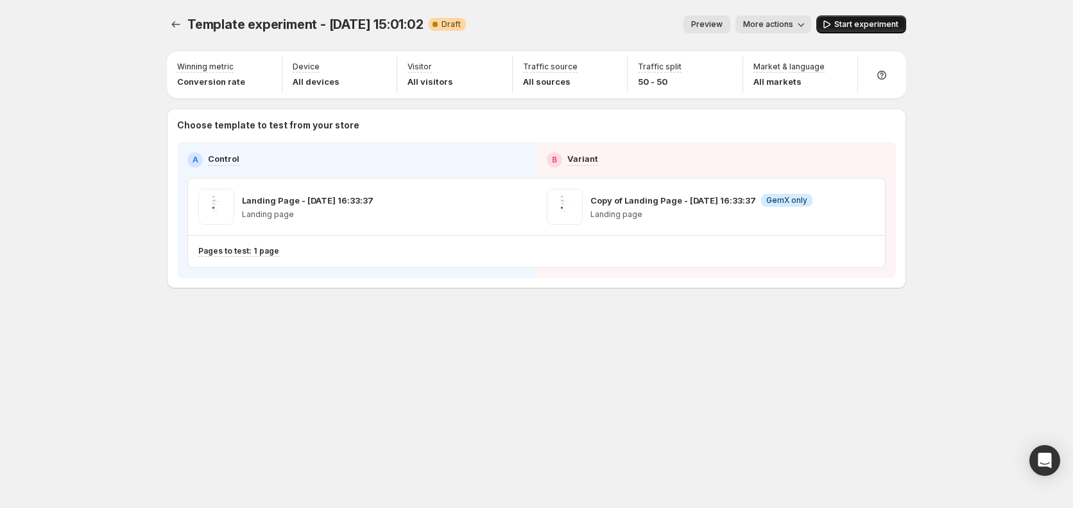
click at [870, 18] on button "Start experiment" at bounding box center [861, 24] width 90 height 18
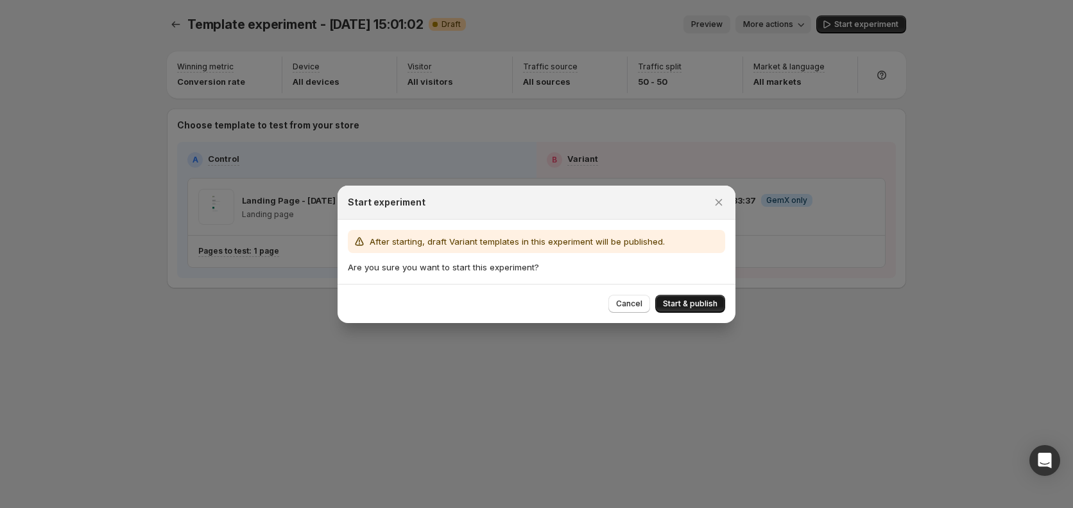
click at [704, 301] on span "Start & publish" at bounding box center [690, 303] width 55 height 10
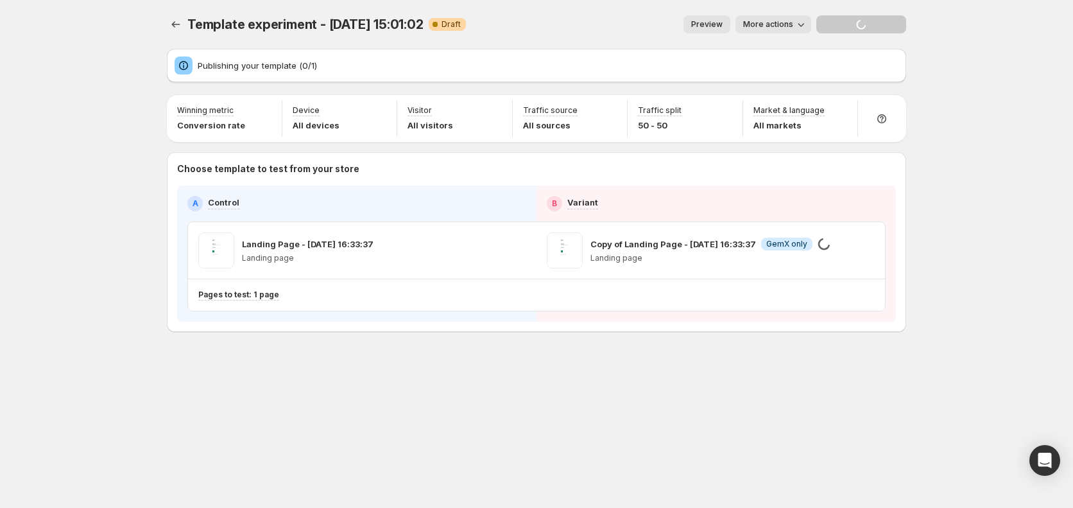
click at [929, 221] on div "Template experiment - Oct 15, 15:01:02. This page is ready Template experiment …" at bounding box center [536, 254] width 1073 height 508
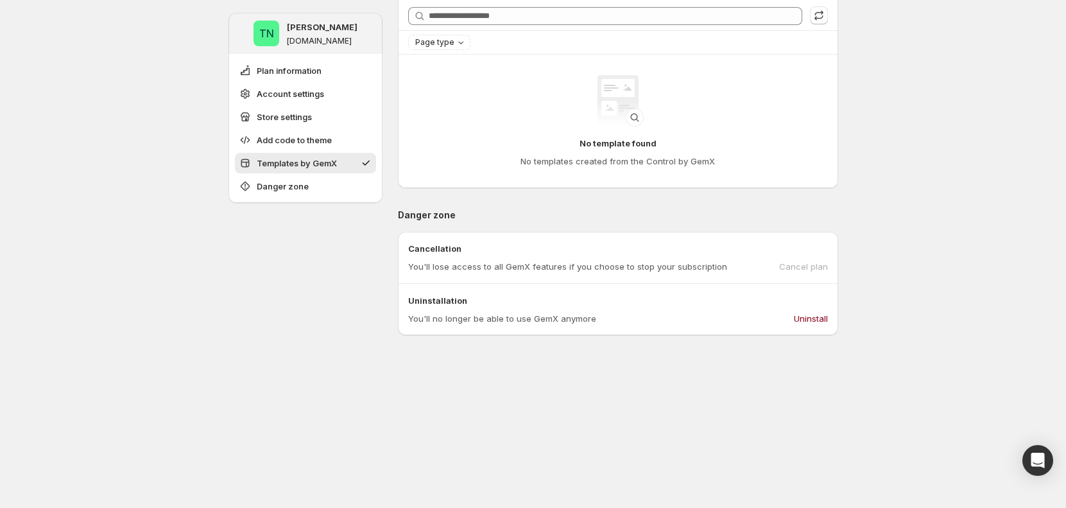
scroll to position [815, 0]
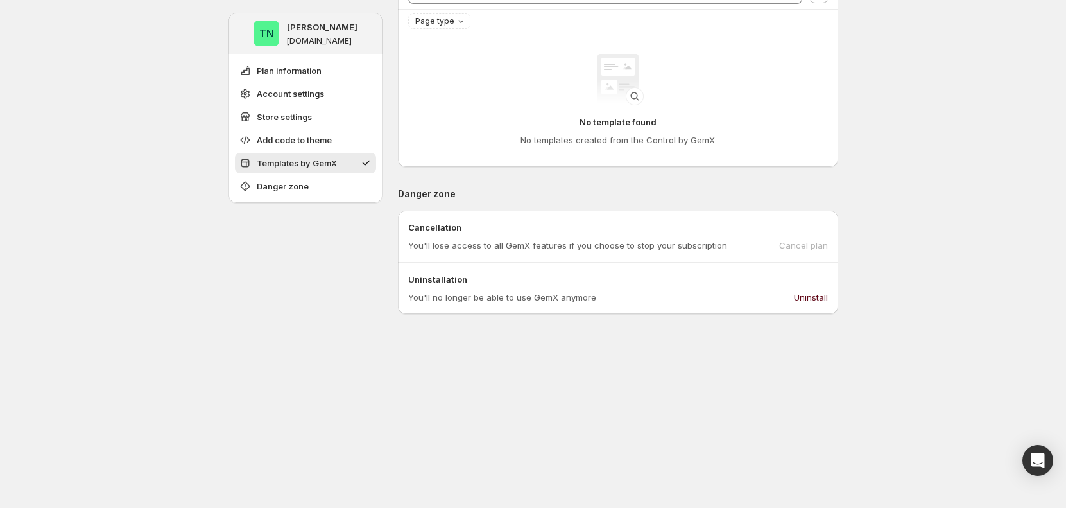
click at [813, 297] on span "Uninstall" at bounding box center [811, 297] width 34 height 13
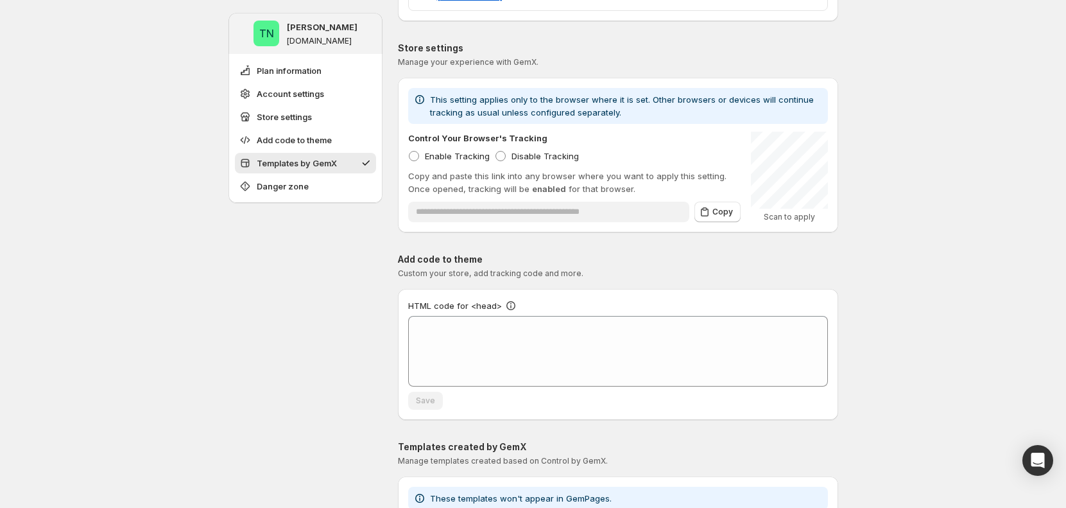
scroll to position [951, 0]
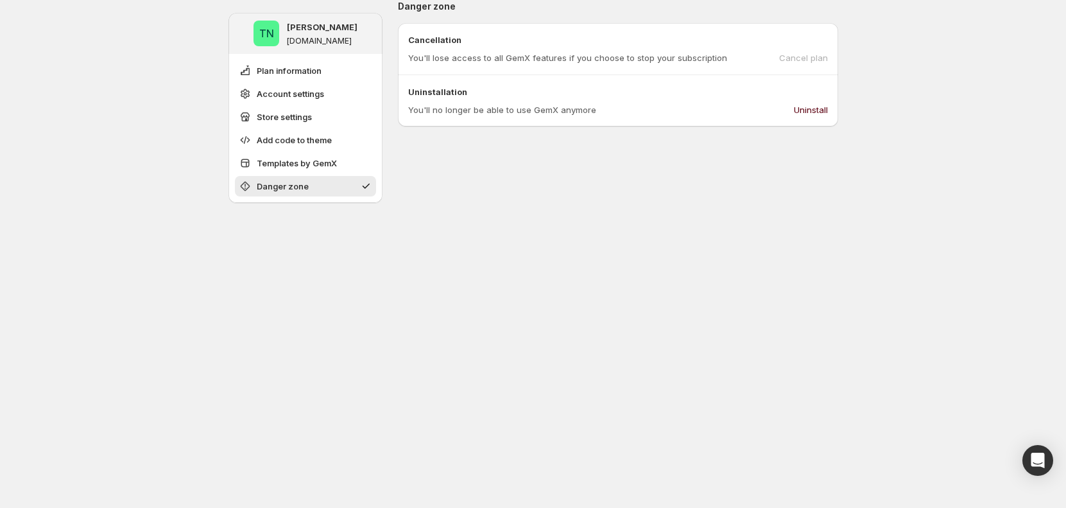
click at [818, 105] on span "Uninstall" at bounding box center [811, 109] width 34 height 13
click at [798, 111] on span "Uninstall" at bounding box center [811, 109] width 34 height 13
